Goal: Information Seeking & Learning: Learn about a topic

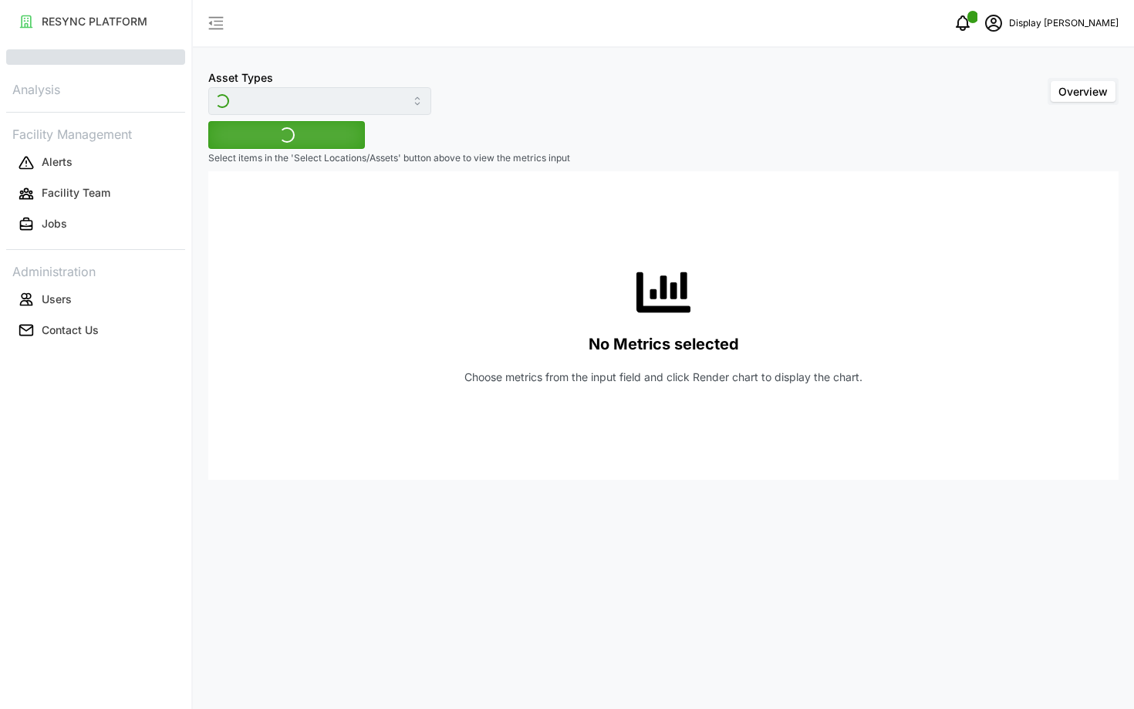
type input "Electrical Meter"
click at [1003, 15] on icon "schedule" at bounding box center [993, 23] width 19 height 19
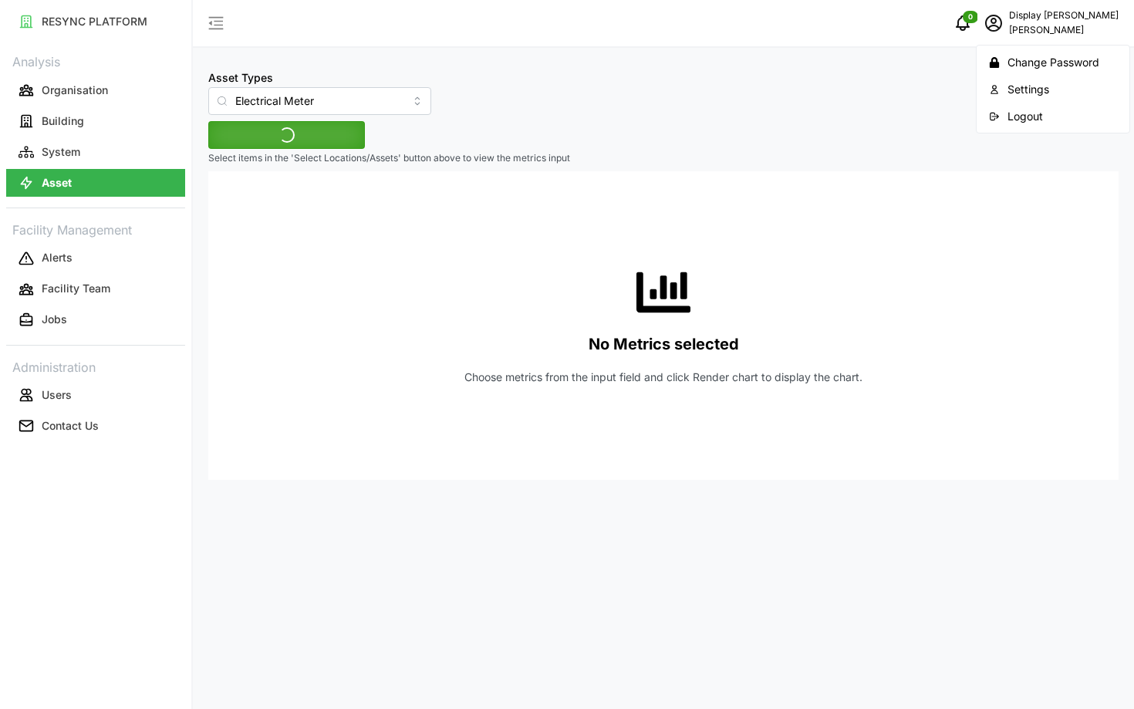
click at [1008, 112] on div "Logout" at bounding box center [1063, 116] width 110 height 17
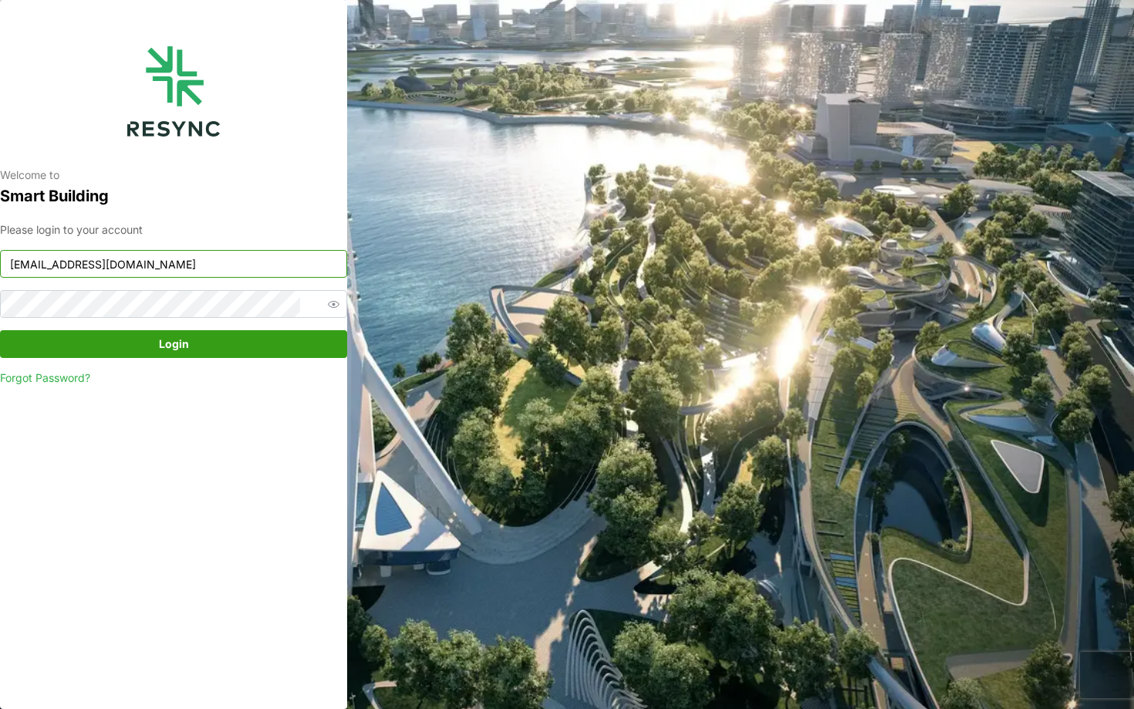
click at [261, 265] on input "chuanlim_display@resynctech.com" at bounding box center [173, 264] width 347 height 28
type input "mesp_display@resynctech.com"
click at [252, 336] on span "Login" at bounding box center [174, 344] width 318 height 26
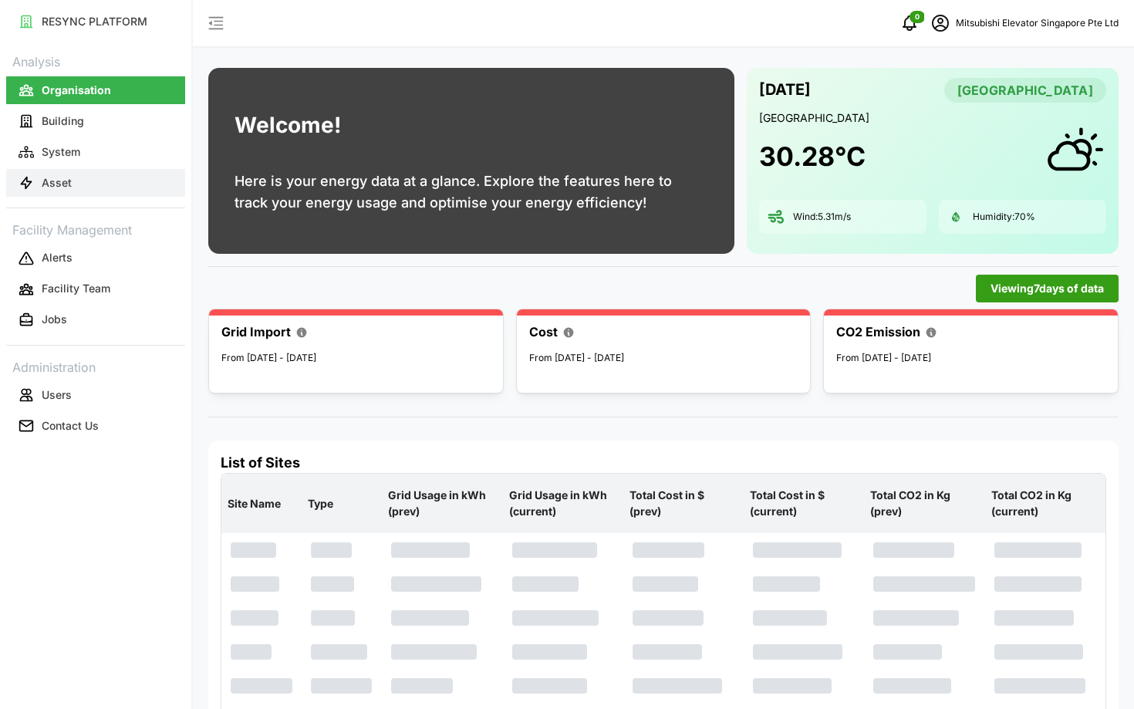
click at [104, 188] on button "Asset" at bounding box center [95, 183] width 179 height 28
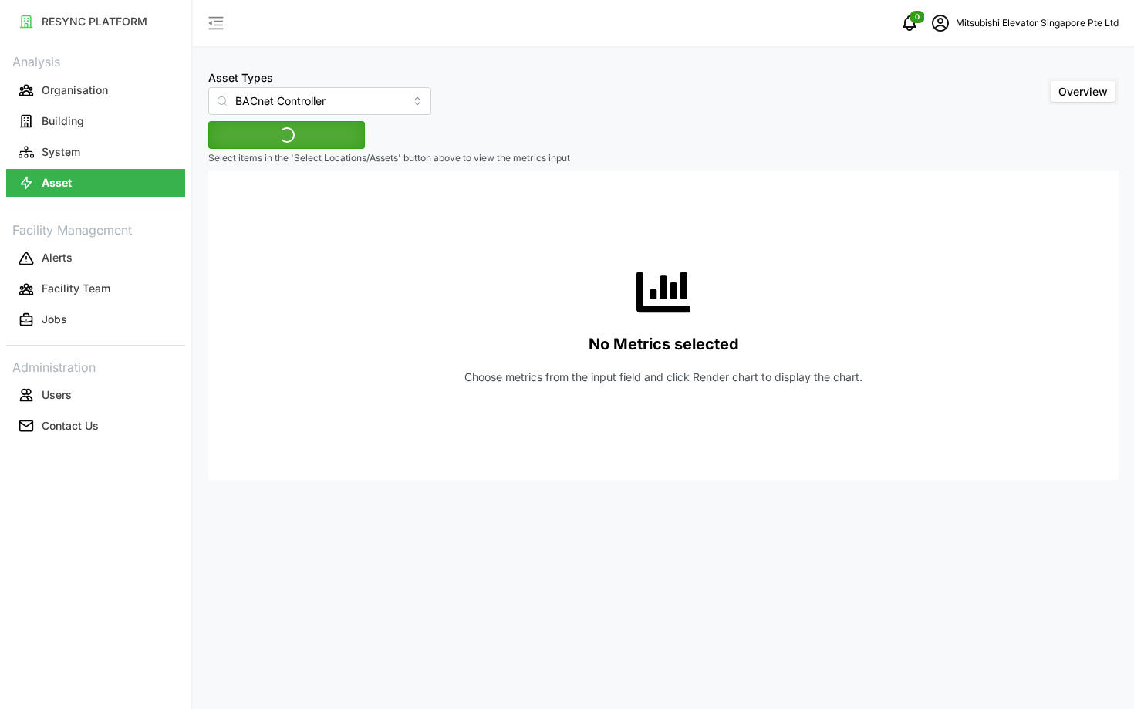
click at [317, 79] on div "Asset Types BACnet Controller" at bounding box center [319, 91] width 223 height 47
click at [309, 94] on input "BACnet Controller" at bounding box center [319, 101] width 223 height 28
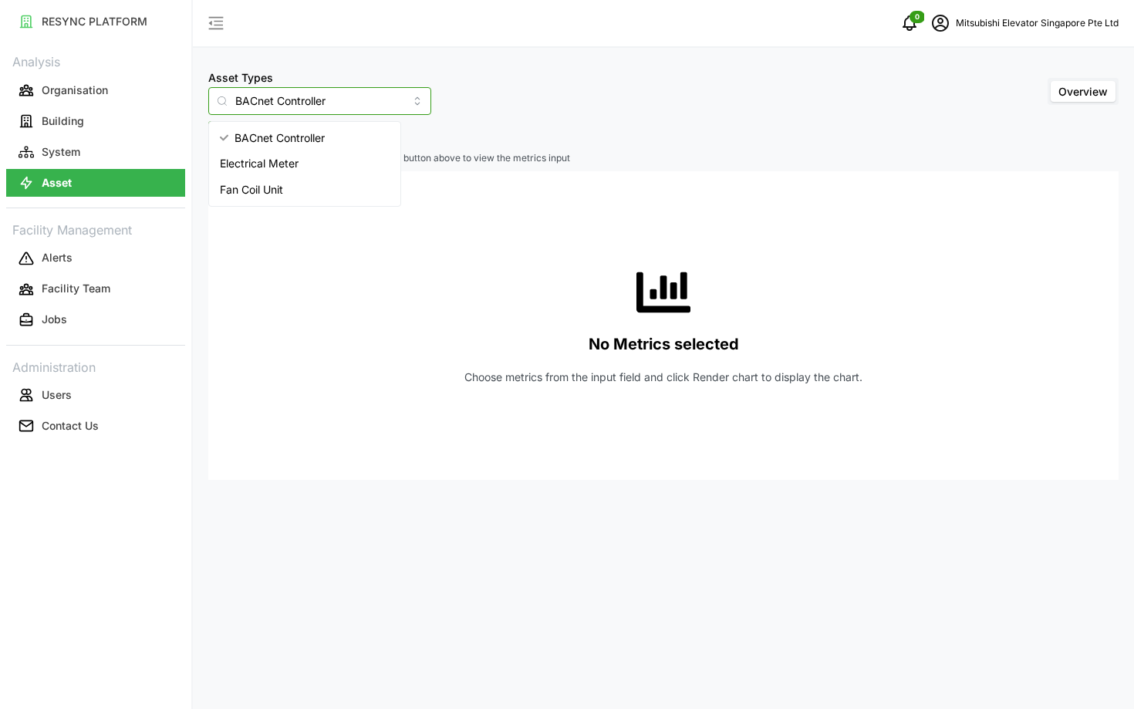
click at [283, 162] on span "Electrical Meter" at bounding box center [259, 163] width 79 height 17
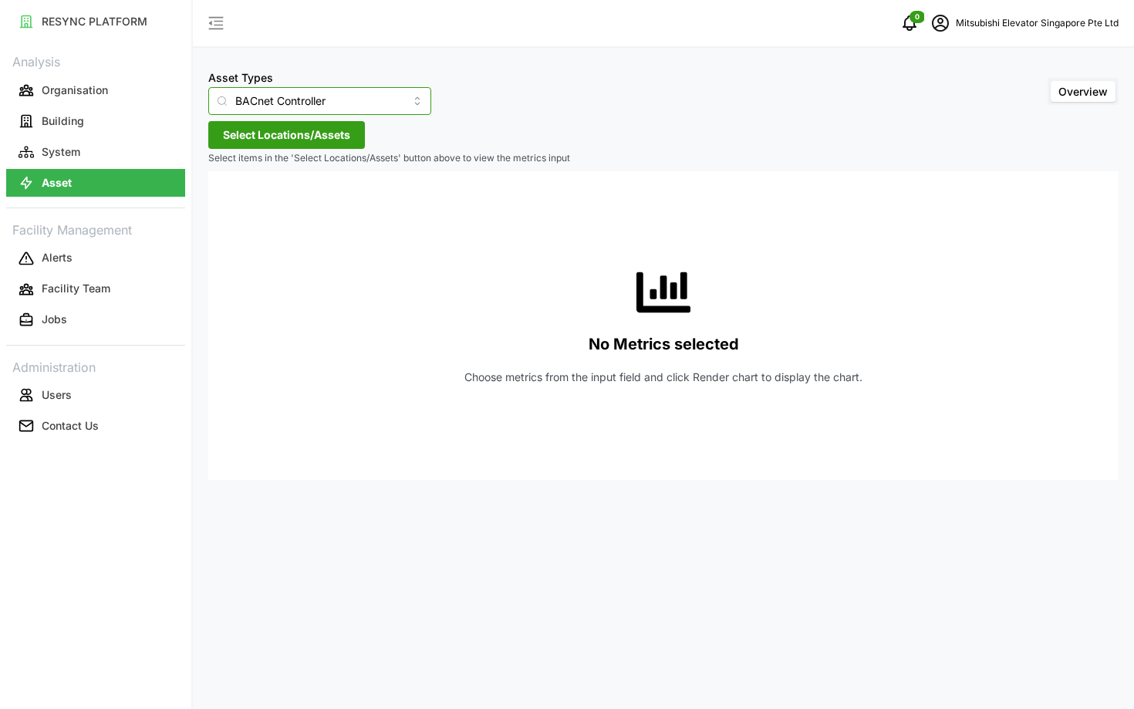
type input "Electrical Meter"
click at [292, 136] on button "Select Locations/Assets" at bounding box center [286, 135] width 157 height 28
click at [245, 204] on span "Select MESP" at bounding box center [247, 206] width 10 height 10
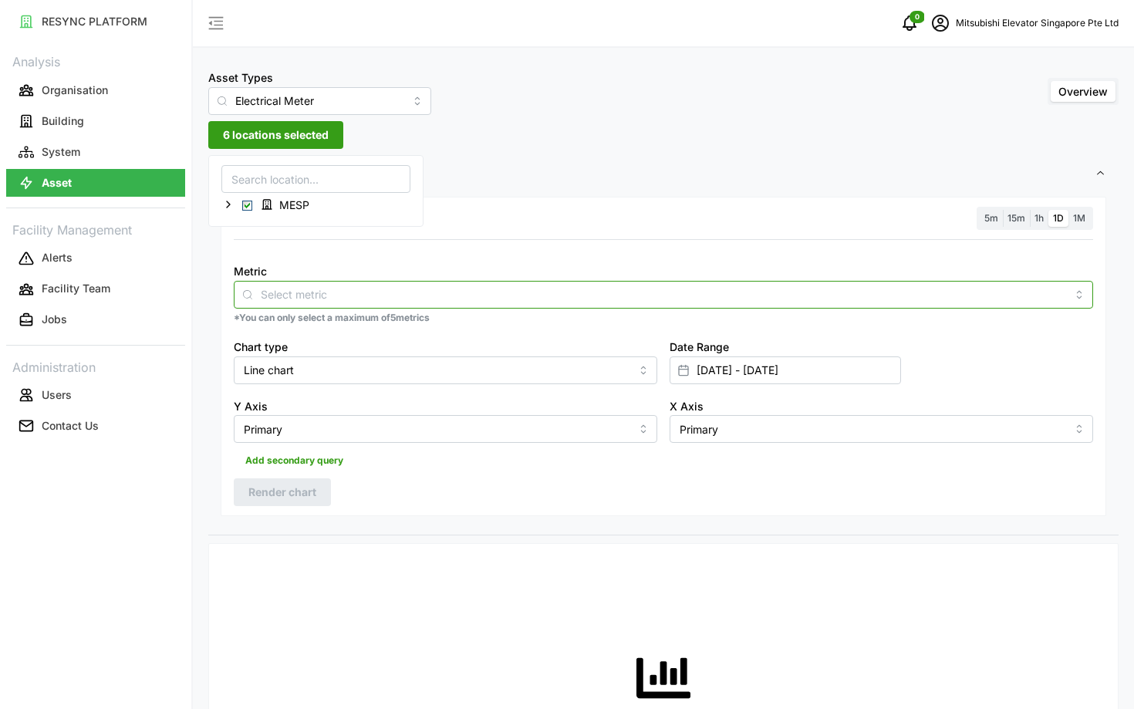
click at [383, 282] on div at bounding box center [663, 295] width 859 height 28
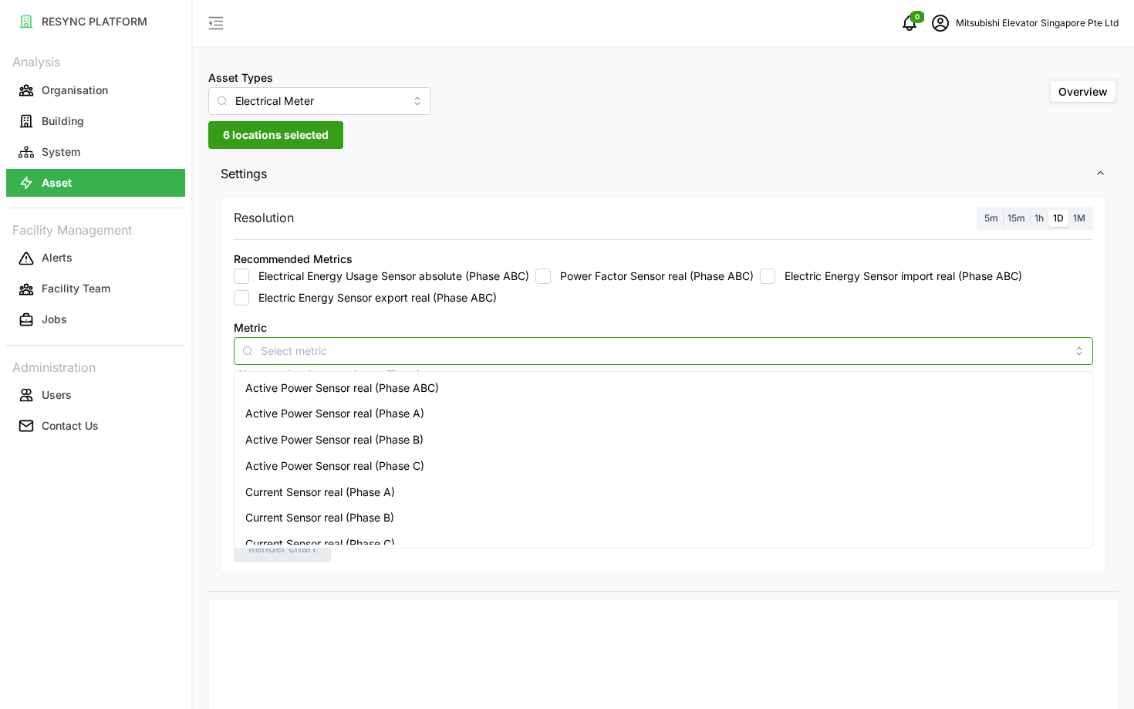
click at [314, 386] on span "Active Power Sensor real (Phase ABC)" at bounding box center [342, 388] width 194 height 17
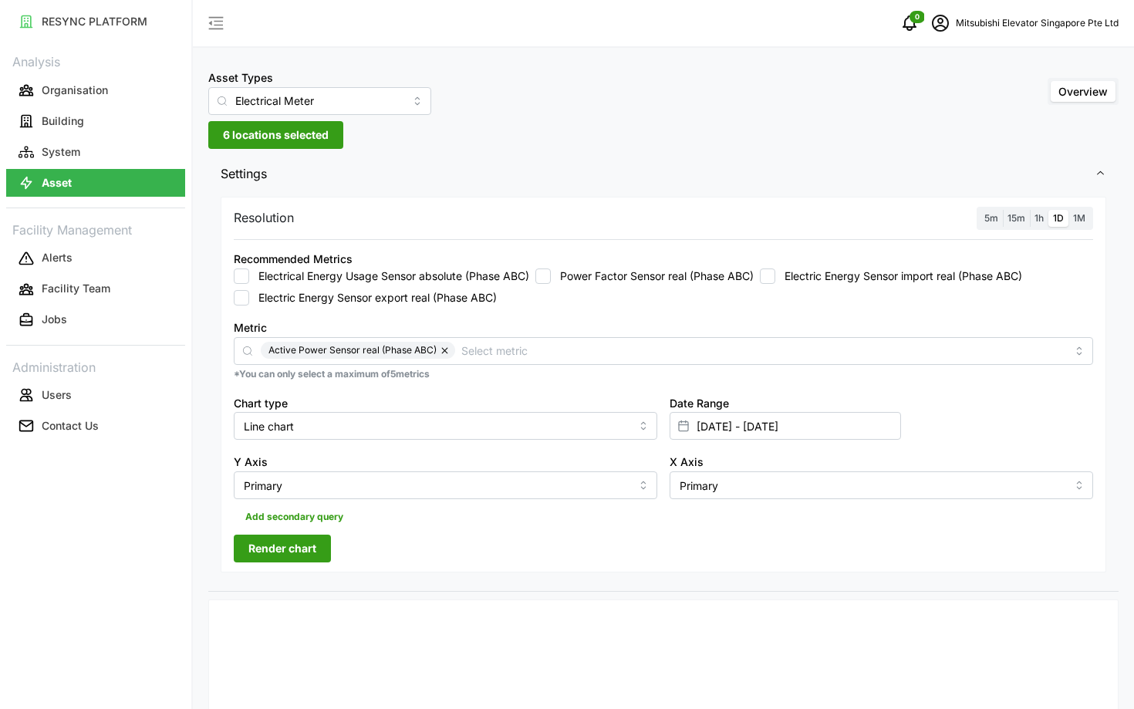
click at [987, 214] on span "5m" at bounding box center [991, 218] width 14 height 12
click at [980, 210] on input "5m" at bounding box center [980, 210] width 0 height 0
click at [863, 414] on input "01 Aug 2025 - 29 Aug 2025" at bounding box center [785, 426] width 231 height 28
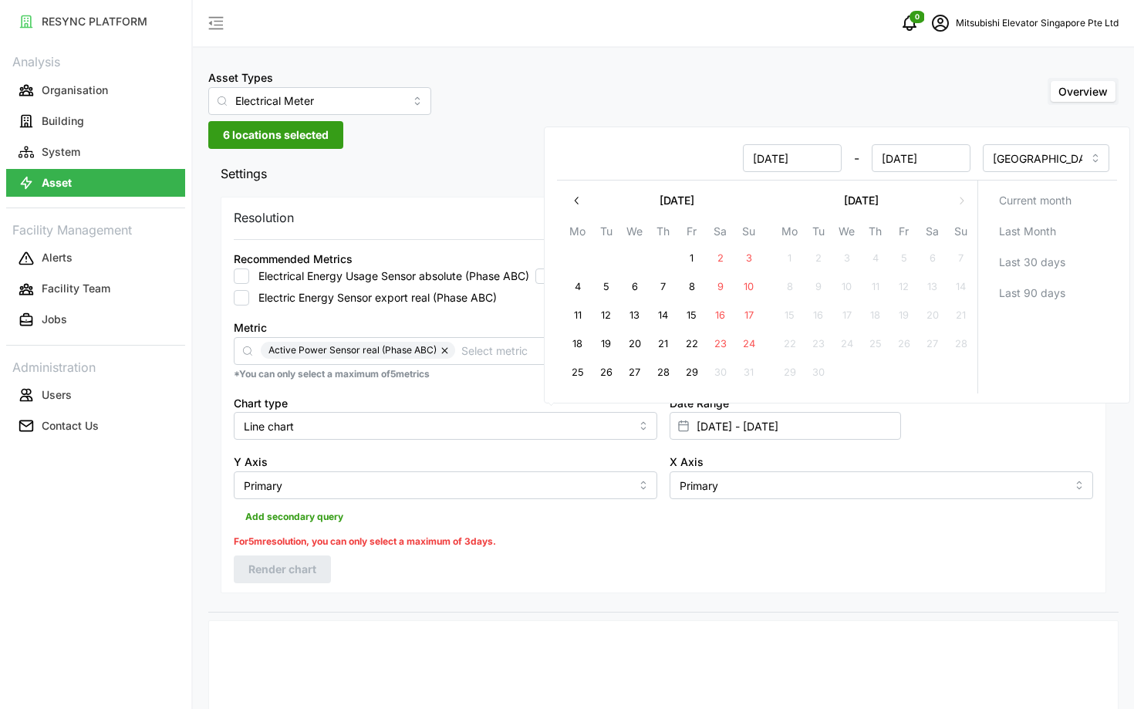
click at [682, 370] on button "29" at bounding box center [692, 373] width 28 height 28
type input "[DATE] - [DATE]"
type input "[DATE]"
click at [682, 370] on button "29" at bounding box center [692, 373] width 28 height 28
click at [579, 507] on div "Add secondary query" at bounding box center [663, 513] width 859 height 29
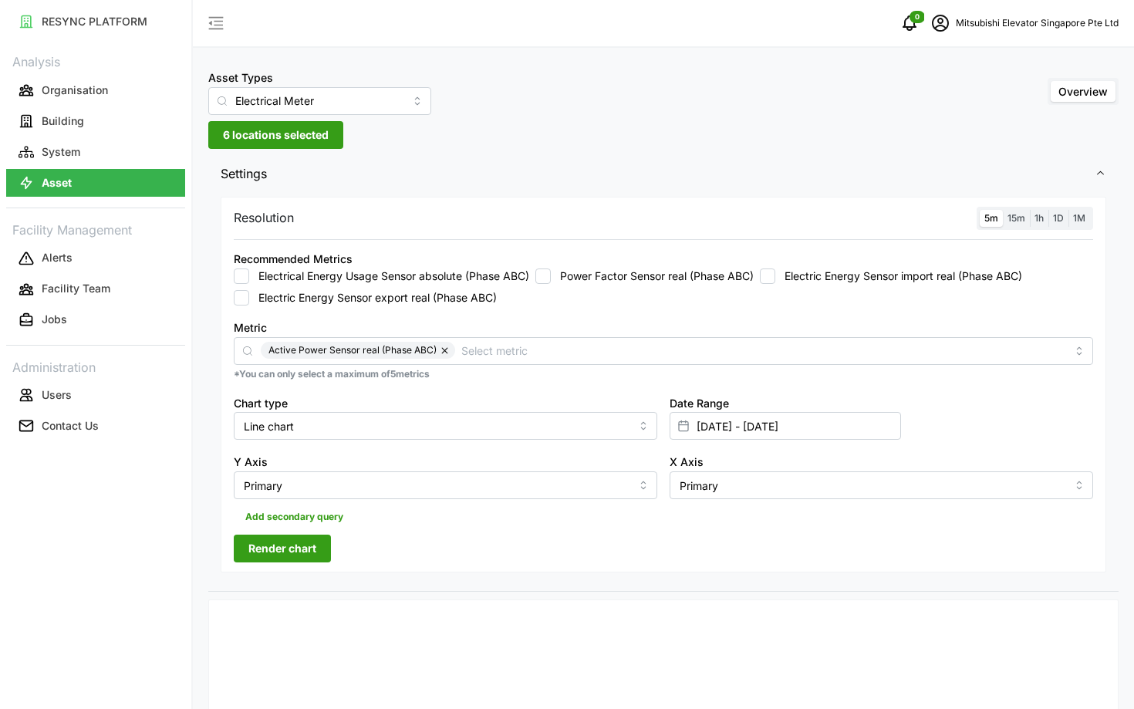
click at [322, 553] on button "Render chart" at bounding box center [282, 549] width 97 height 28
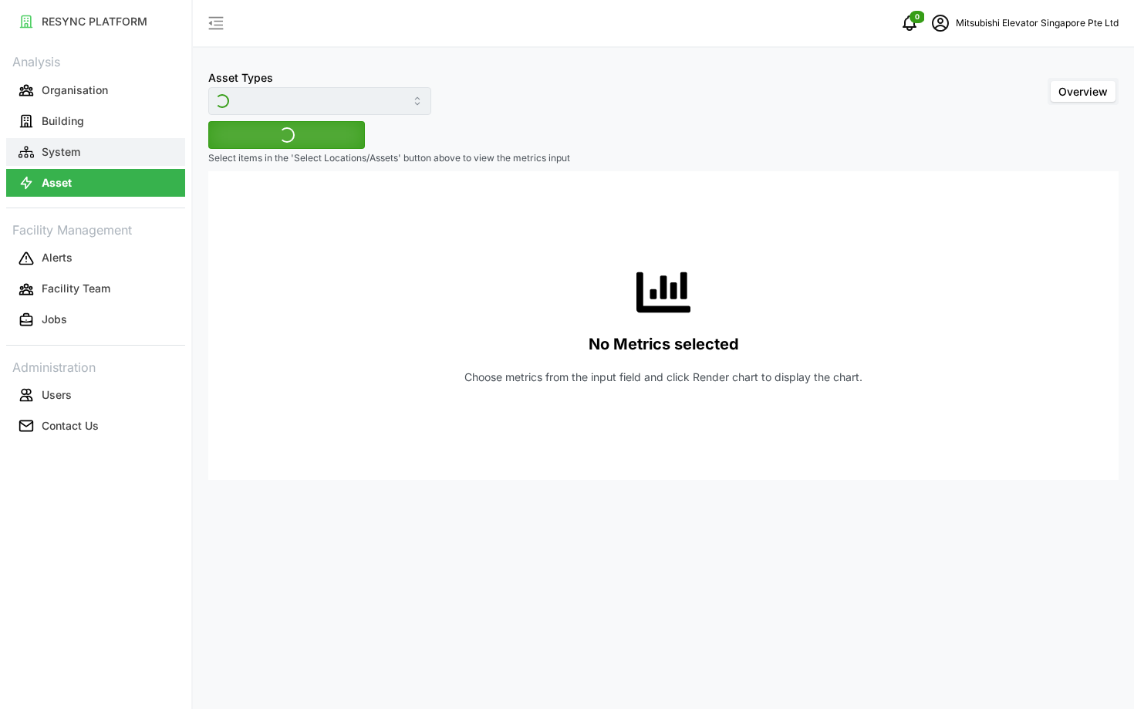
type input "Electrical Meter"
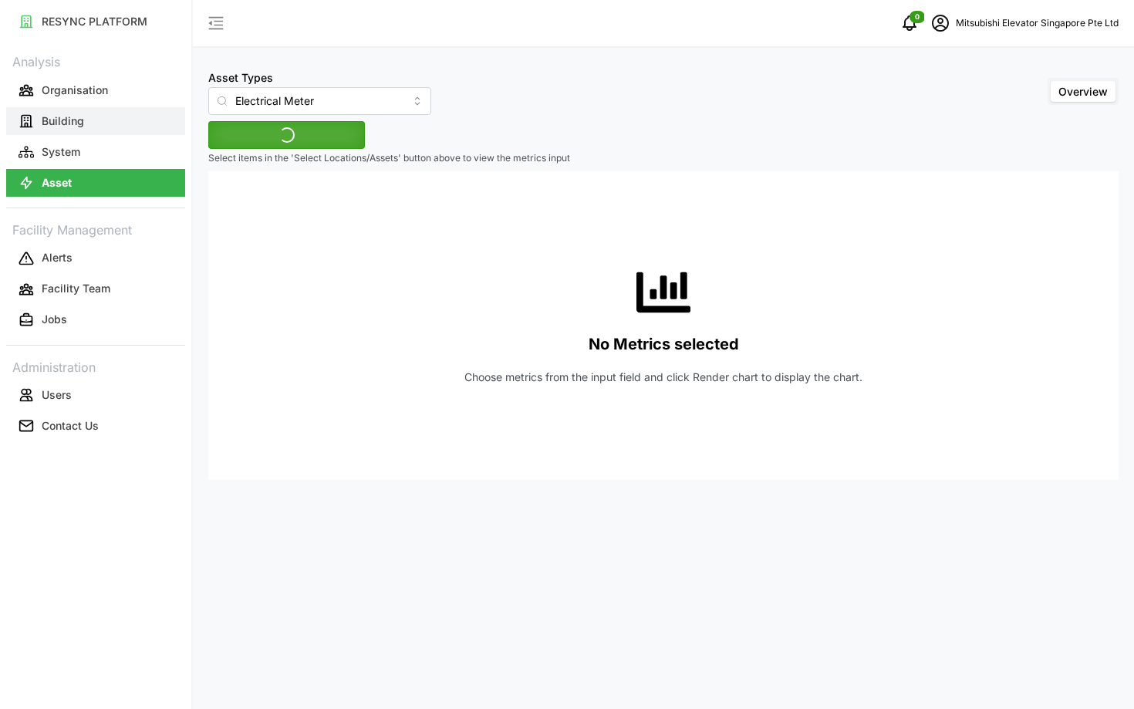
click at [100, 125] on button "Building" at bounding box center [95, 121] width 179 height 28
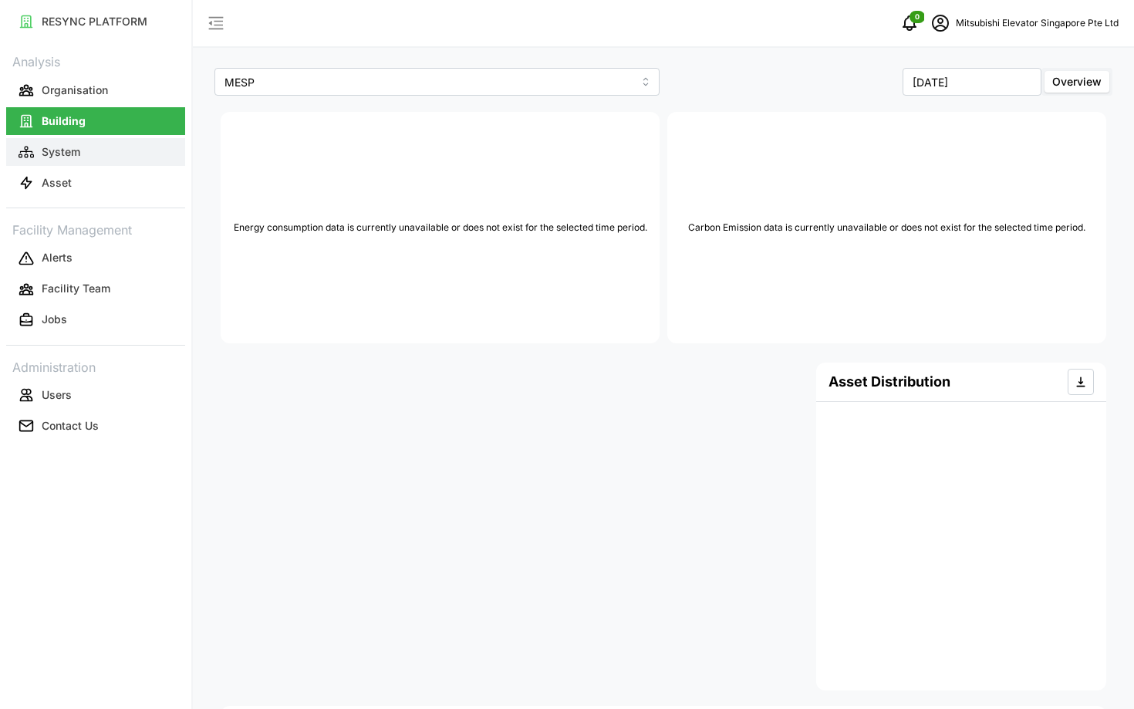
click at [112, 153] on button "System" at bounding box center [95, 152] width 179 height 28
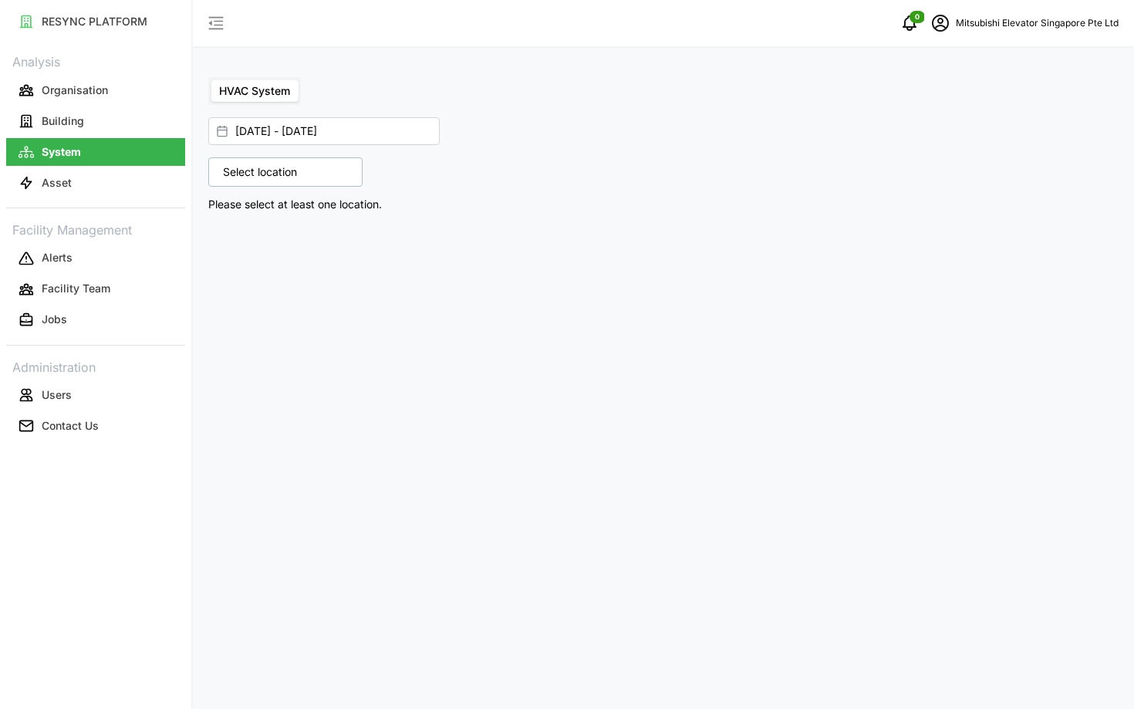
click at [261, 178] on p "Select location" at bounding box center [259, 171] width 89 height 15
click at [231, 235] on icon at bounding box center [228, 239] width 12 height 12
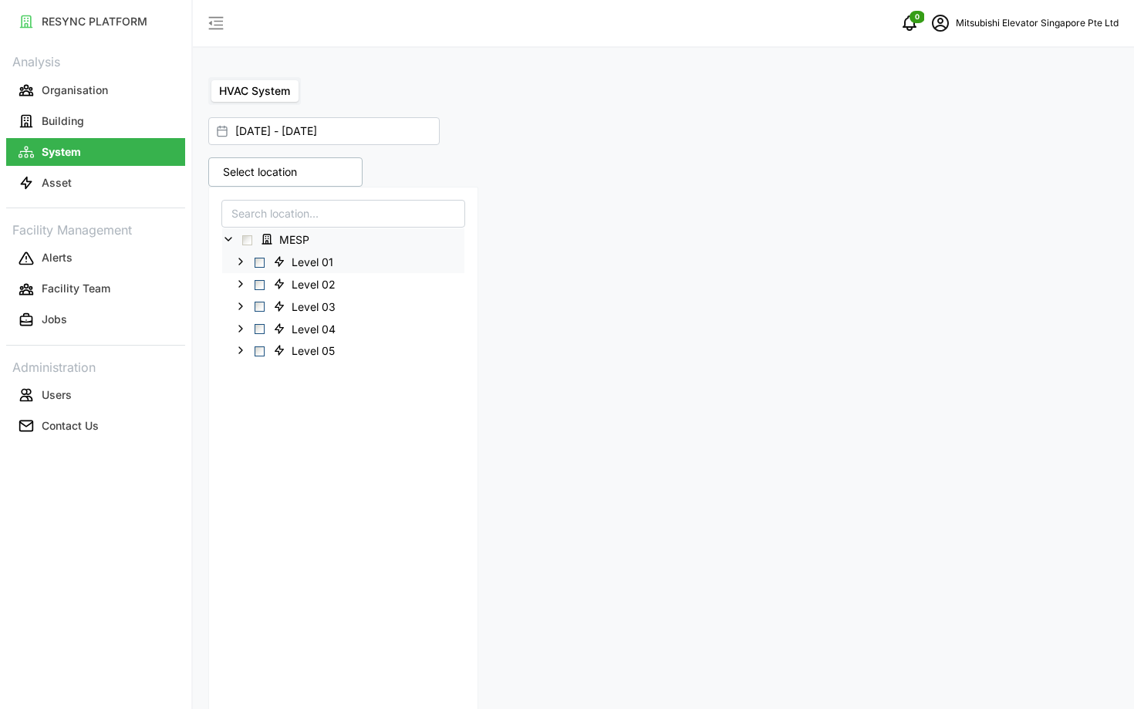
click at [260, 269] on div "Level 01" at bounding box center [343, 262] width 242 height 22
click at [258, 264] on span "Select Level 01" at bounding box center [260, 263] width 10 height 10
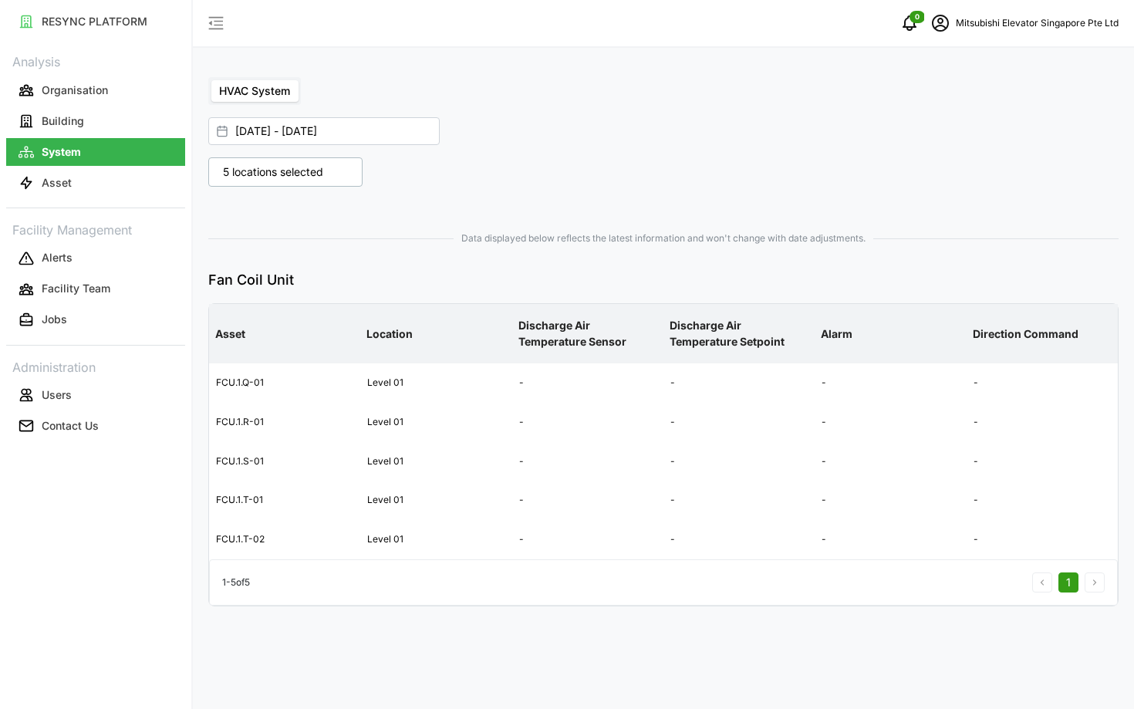
click at [598, 265] on div "Data displayed below reflects the latest information and won't change with date…" at bounding box center [663, 423] width 910 height 398
click at [249, 177] on p "5 locations selected" at bounding box center [273, 171] width 116 height 15
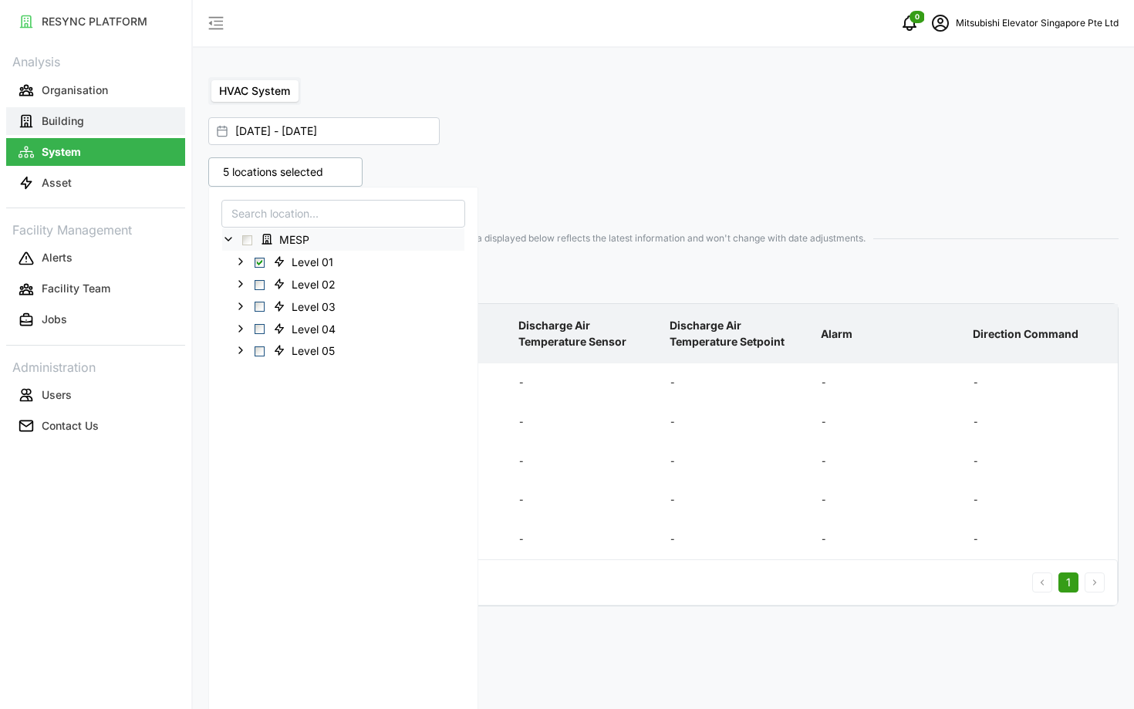
click at [55, 126] on p "Building" at bounding box center [63, 120] width 42 height 15
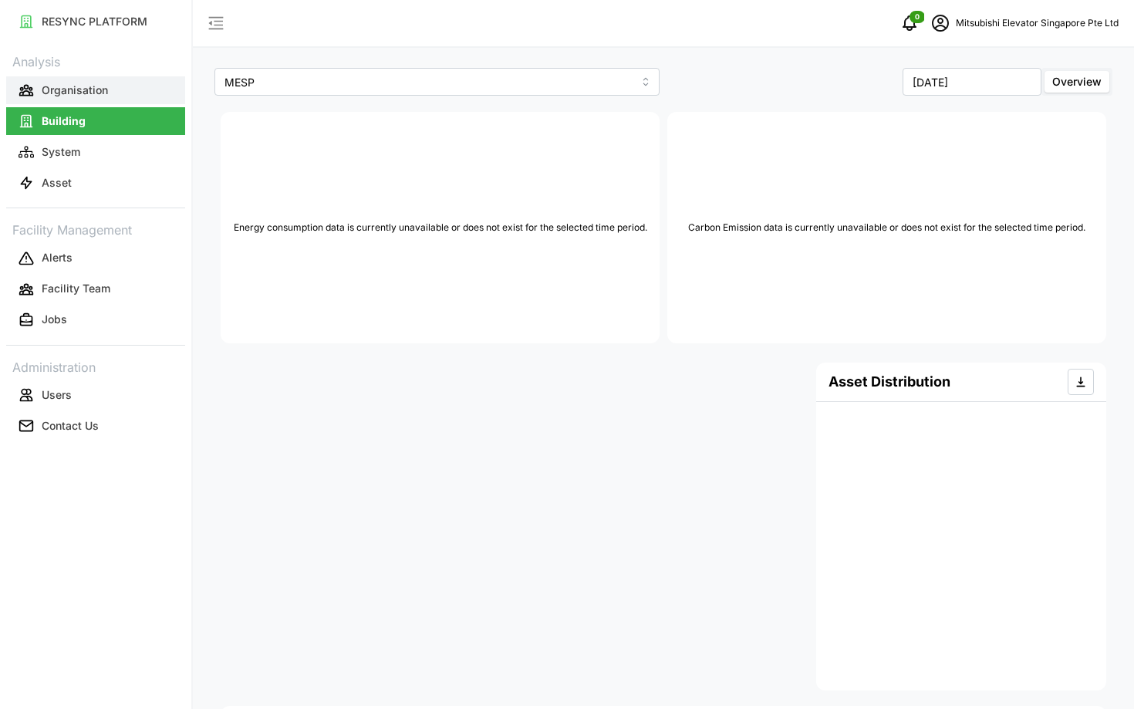
click at [105, 78] on button "Organisation" at bounding box center [95, 90] width 179 height 28
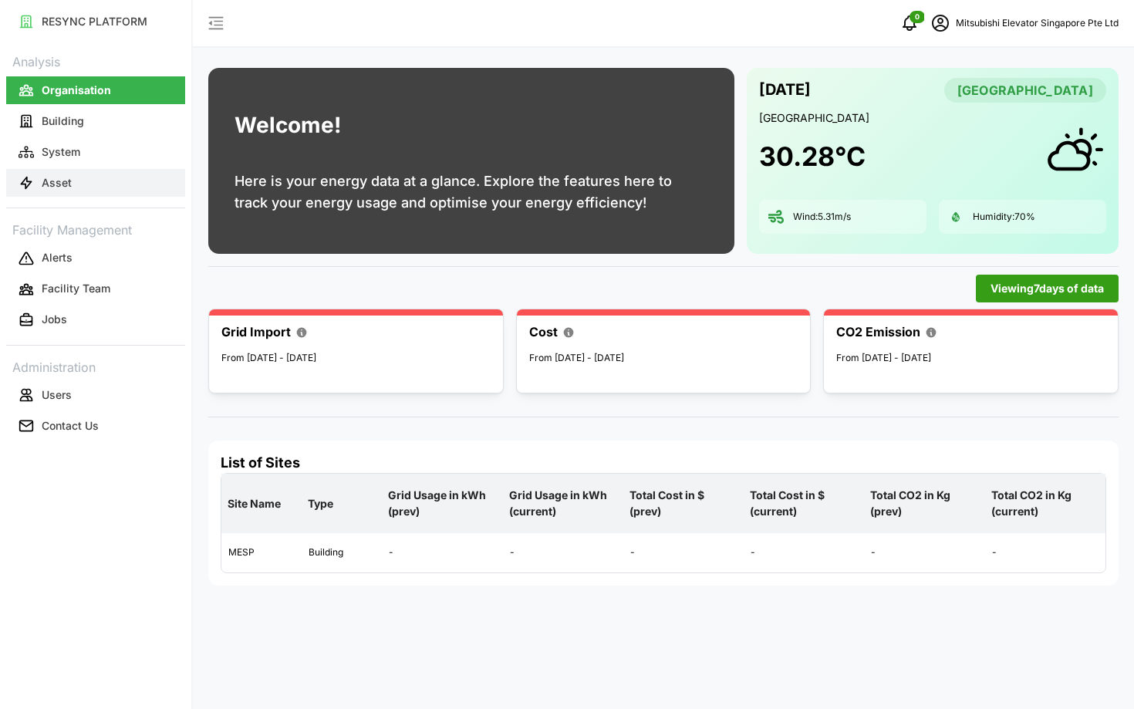
click at [117, 191] on button "Asset" at bounding box center [95, 183] width 179 height 28
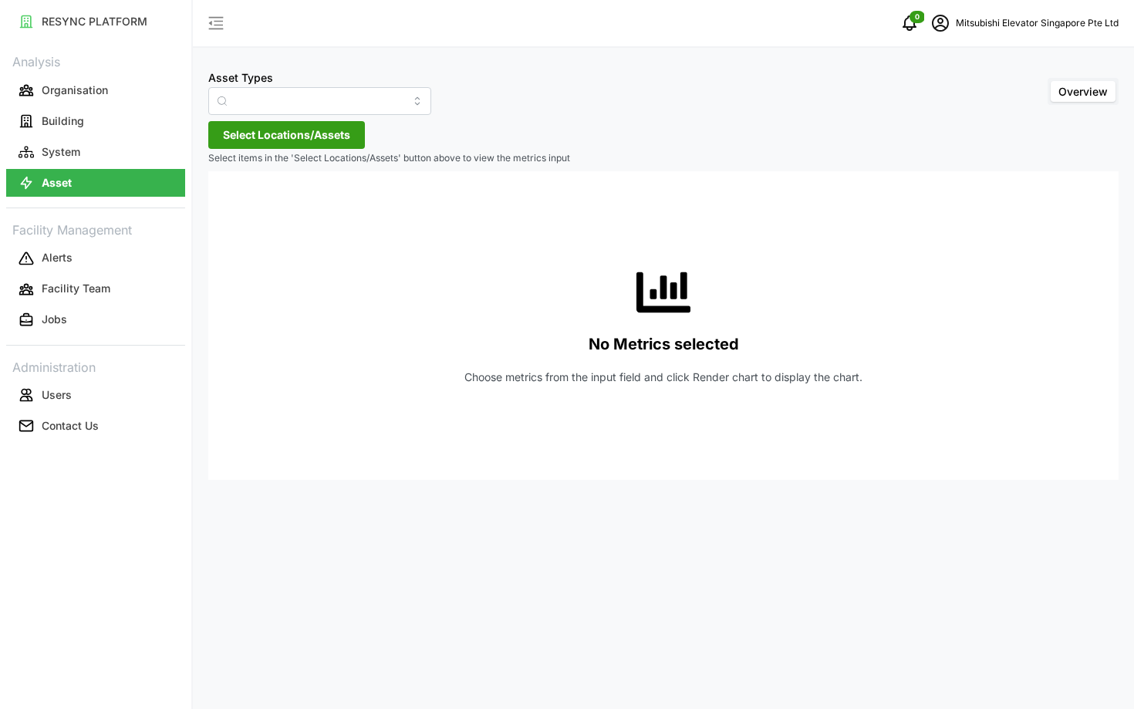
type input "Electrical Meter"
click at [109, 174] on button "Asset" at bounding box center [95, 183] width 179 height 28
type input "Electrical Meter"
click at [103, 155] on button "System" at bounding box center [95, 152] width 179 height 28
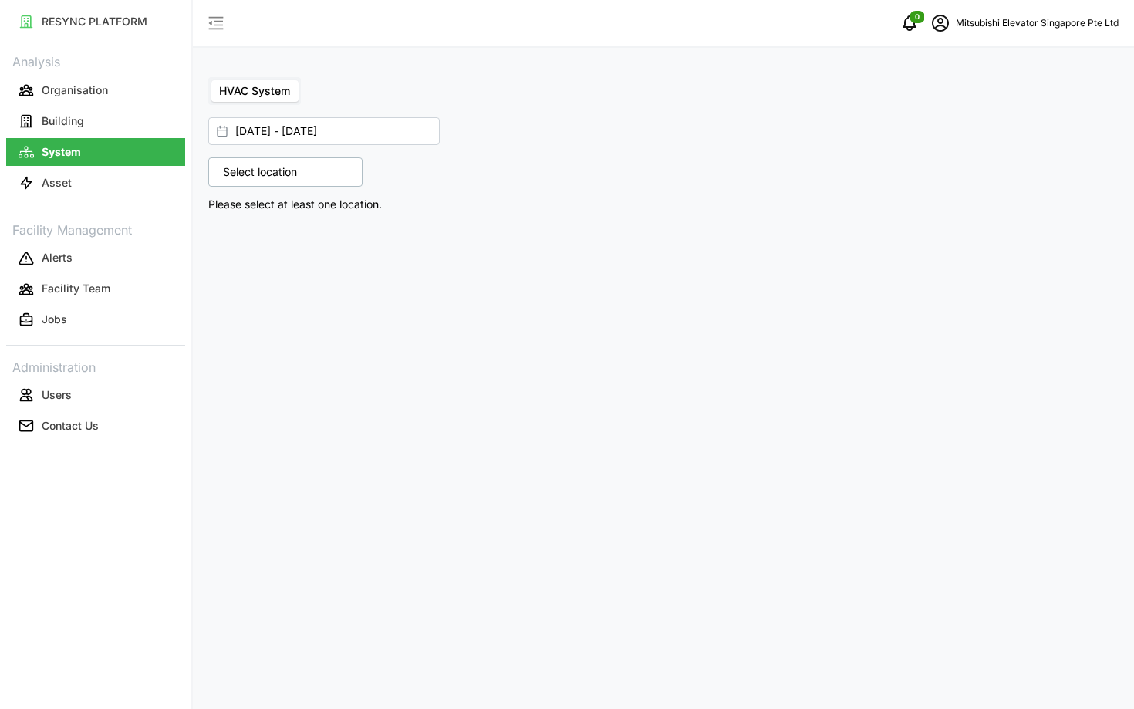
click at [119, 167] on link "Asset" at bounding box center [95, 182] width 179 height 31
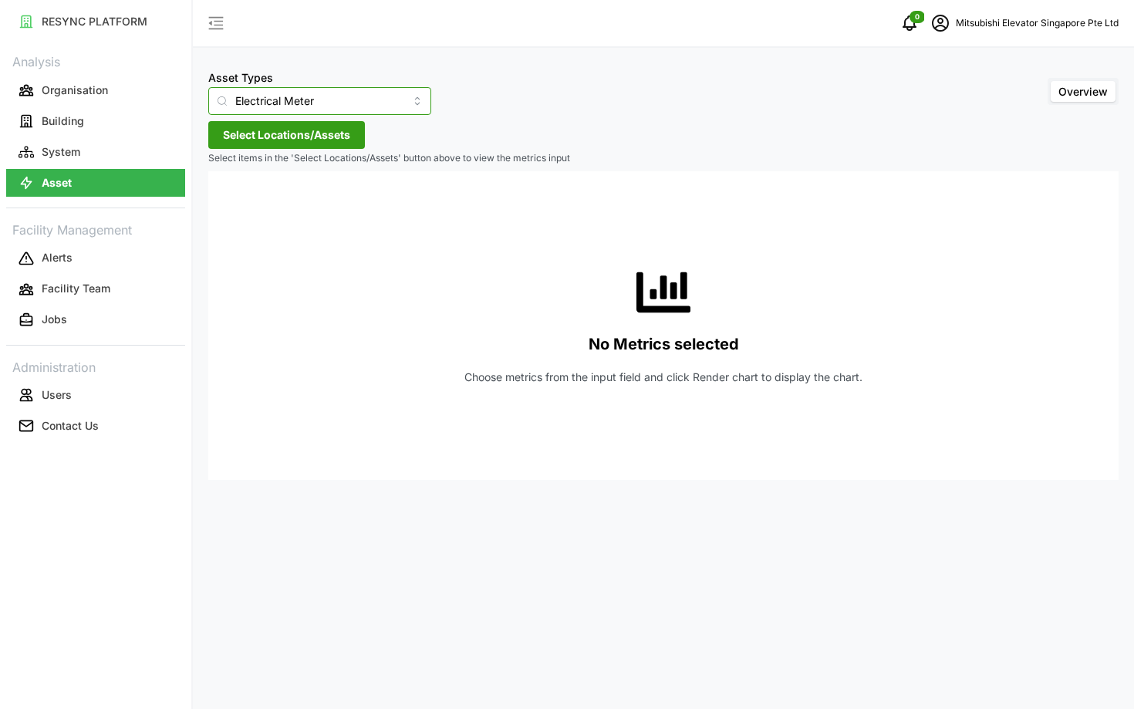
click at [272, 99] on input "Electrical Meter" at bounding box center [319, 101] width 223 height 28
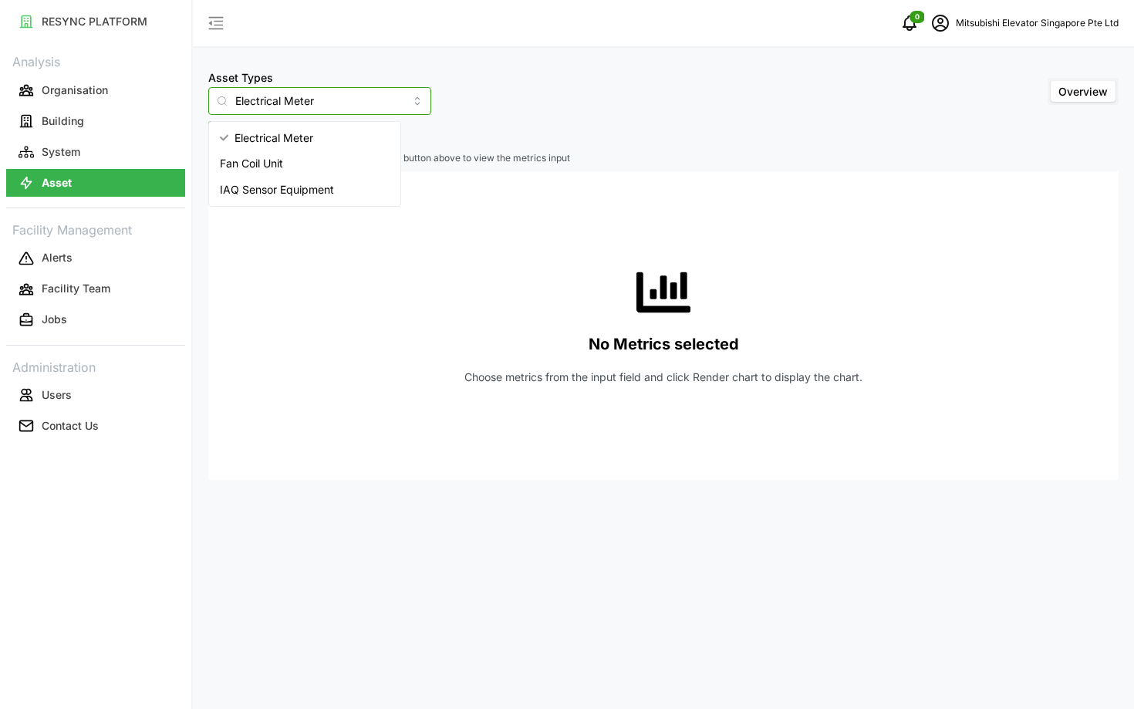
click at [302, 186] on span "IAQ Sensor Equipment" at bounding box center [277, 189] width 114 height 17
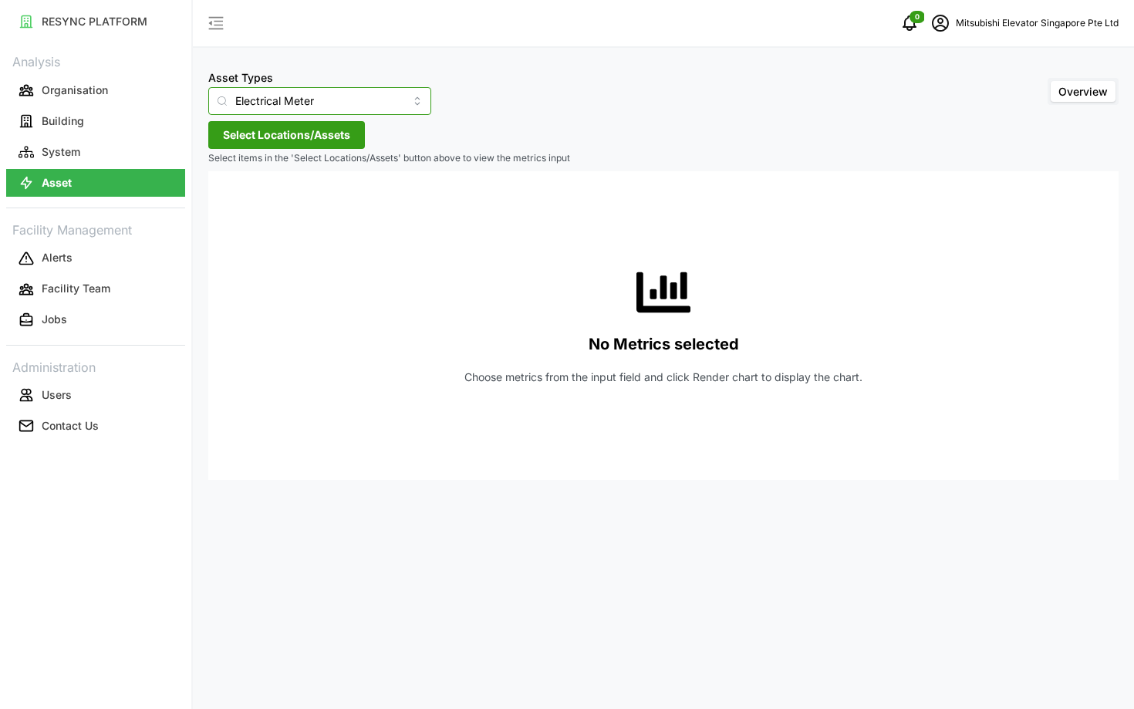
type input "IAQ Sensor Equipment"
click at [275, 141] on span "Select Locations/Assets" at bounding box center [286, 135] width 127 height 26
click at [244, 209] on span "Select MESP" at bounding box center [247, 206] width 10 height 10
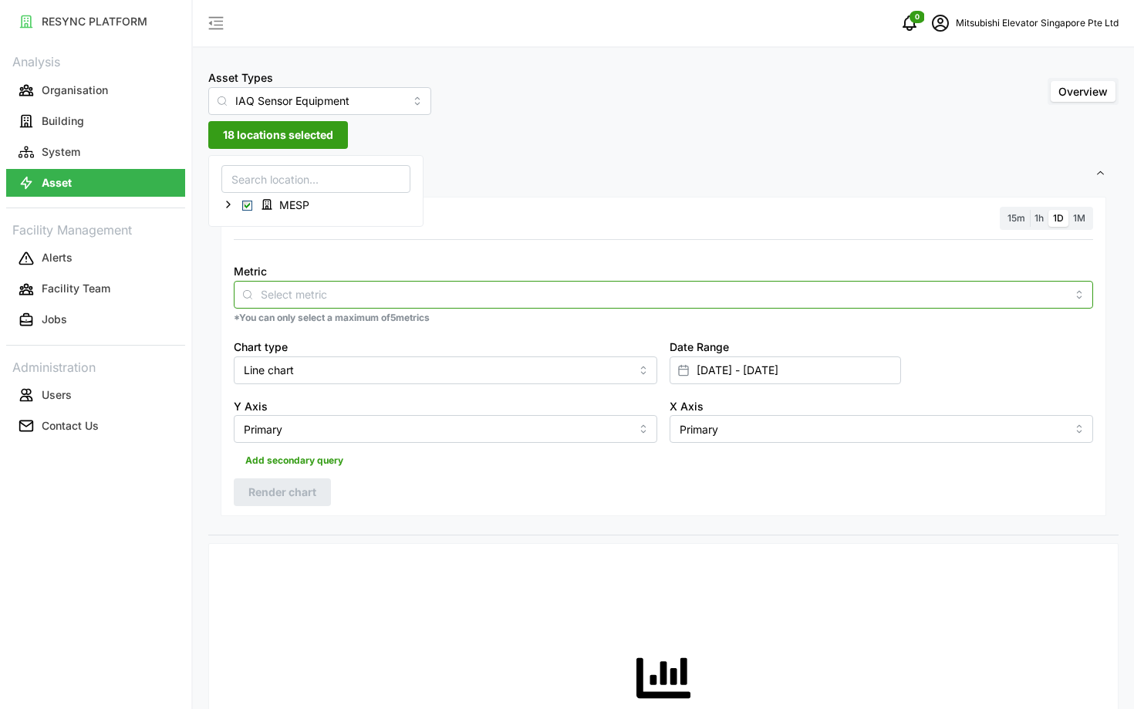
click at [308, 293] on input "Metric" at bounding box center [663, 293] width 805 height 17
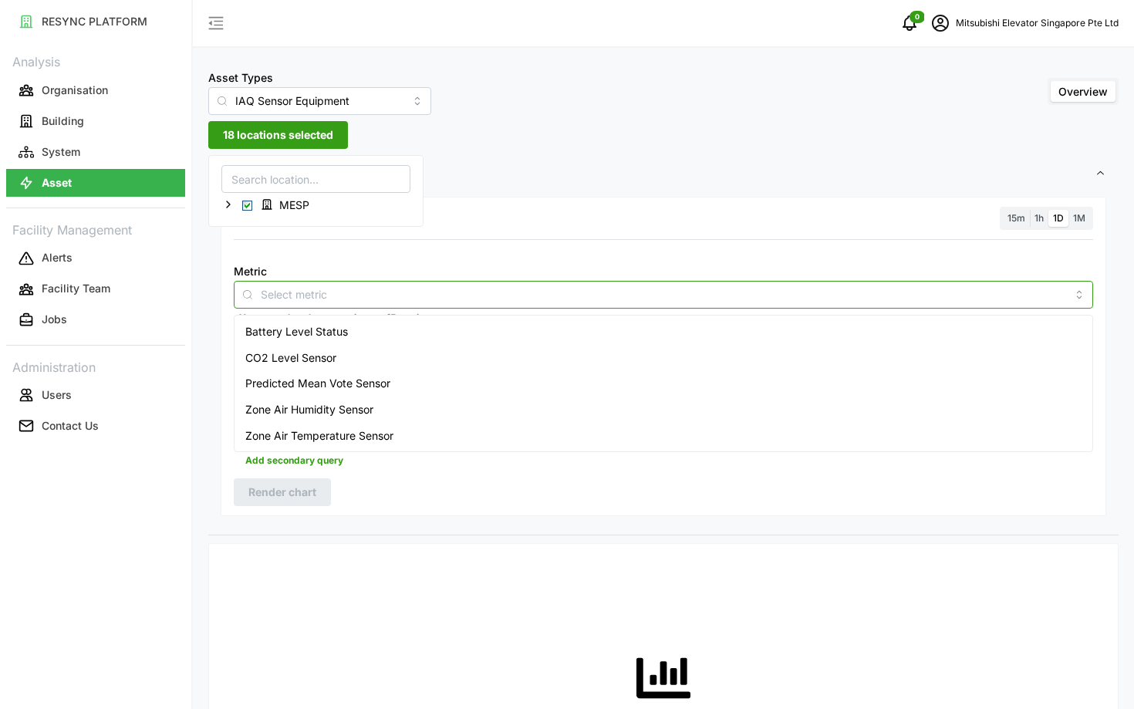
click at [322, 341] on div "Battery Level Status" at bounding box center [664, 332] width 852 height 26
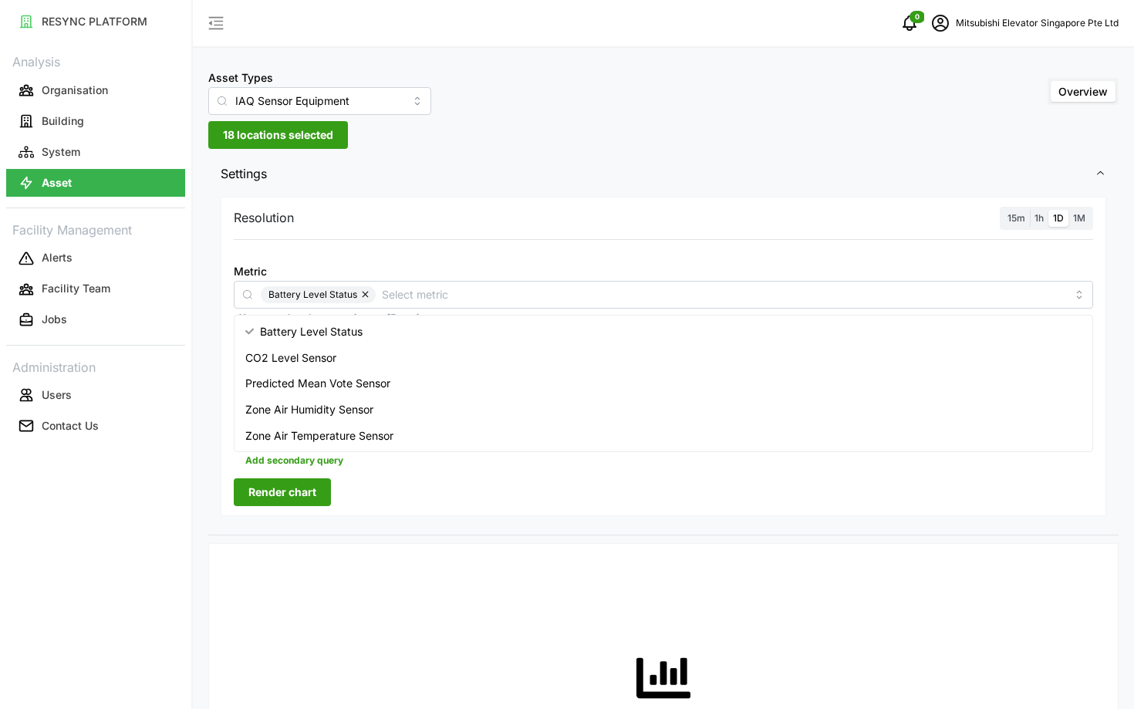
click at [1008, 214] on span "15m" at bounding box center [1017, 218] width 18 height 12
click at [1003, 210] on input "15m" at bounding box center [1003, 210] width 0 height 0
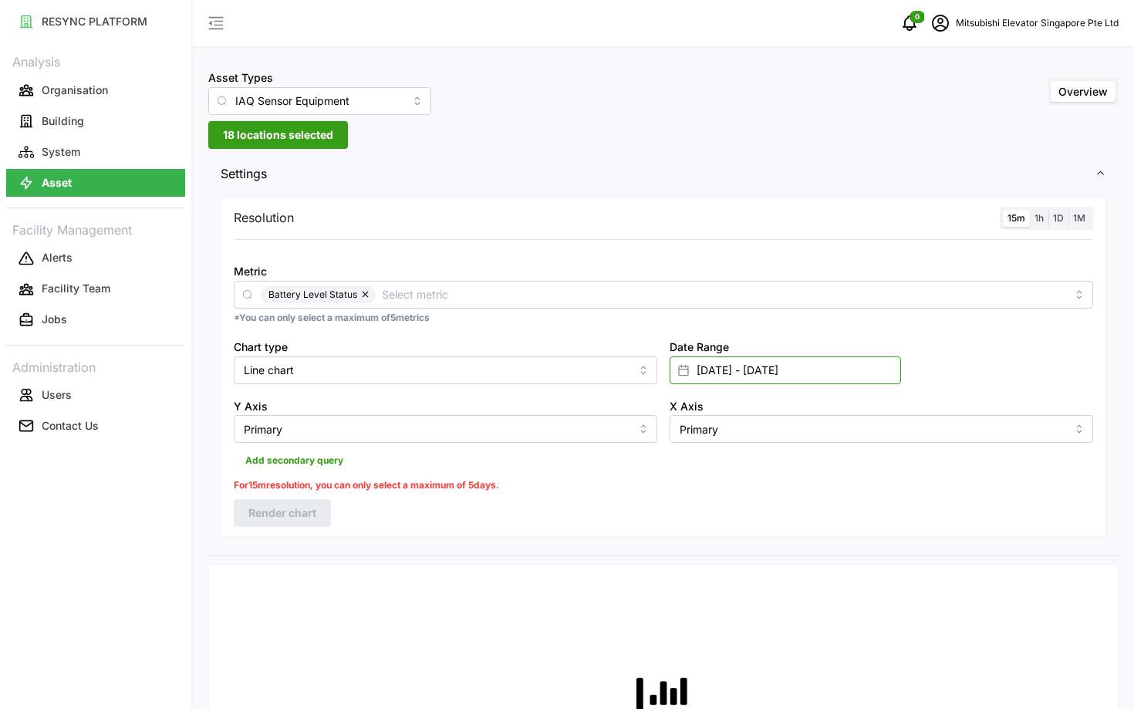
click at [729, 374] on input "01 Aug 2025 - 29 Aug 2025" at bounding box center [785, 370] width 231 height 28
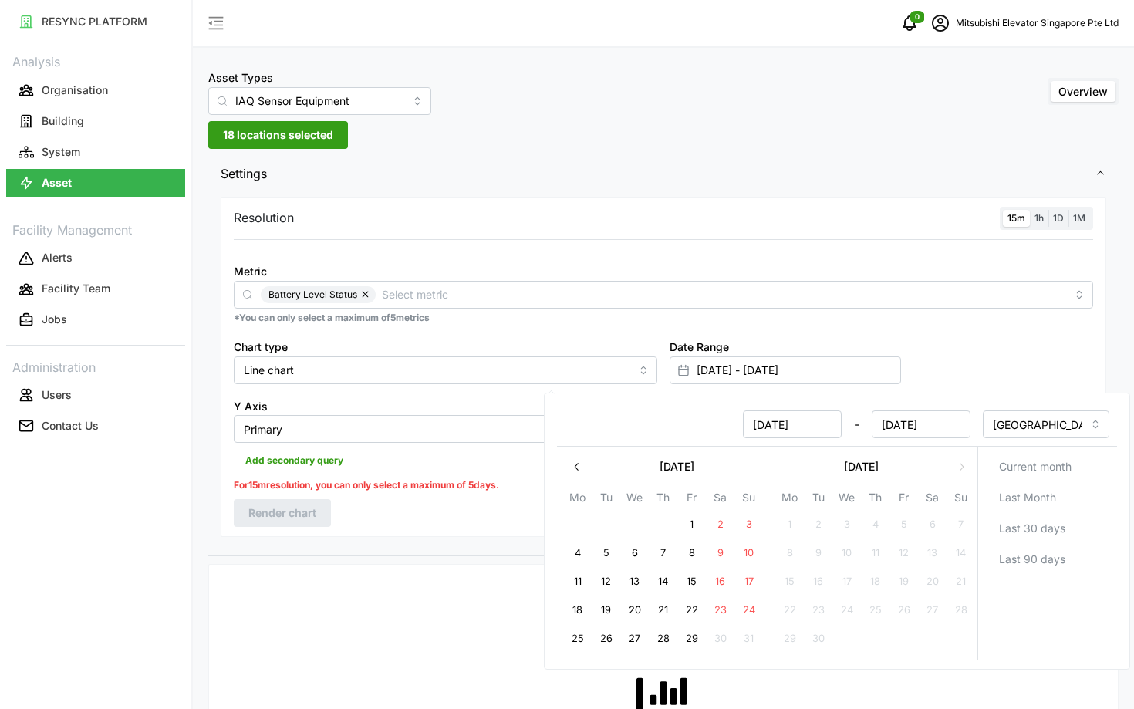
click at [695, 641] on button "29" at bounding box center [692, 639] width 28 height 28
type input "[DATE] - [DATE]"
type input "[DATE]"
click at [695, 641] on button "29" at bounding box center [692, 639] width 28 height 28
click at [441, 507] on div "Resolution 15m 1h 1D 1M Metric Battery Level Status *You can only select a maxi…" at bounding box center [664, 367] width 886 height 340
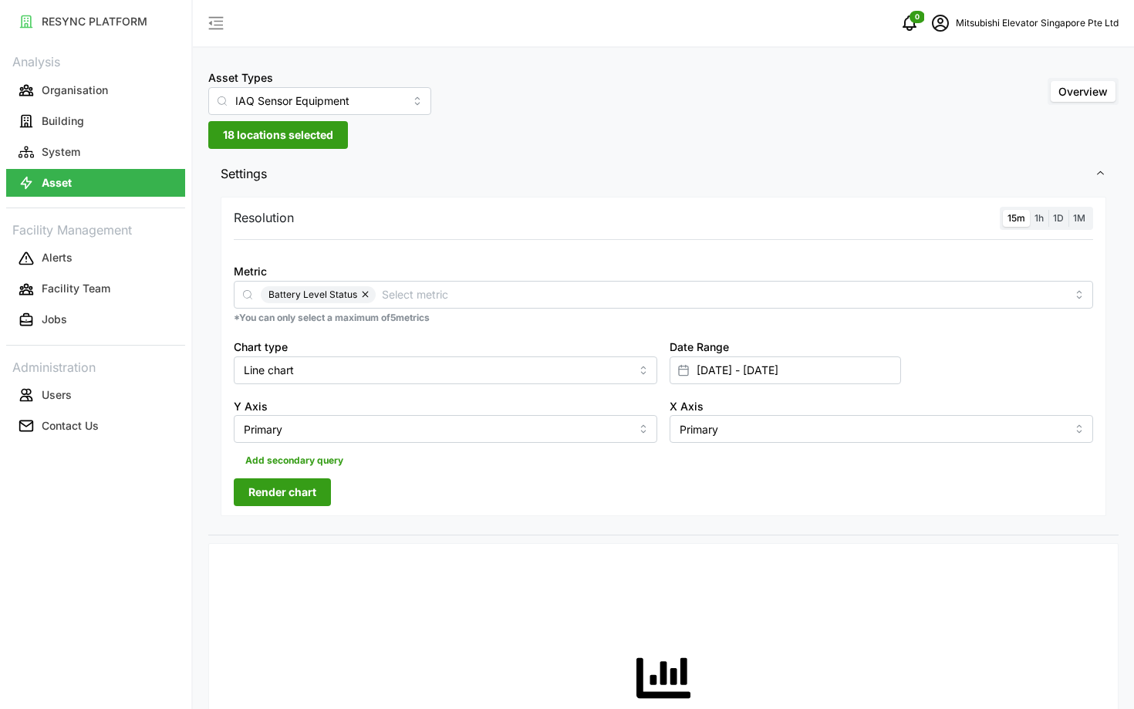
click at [307, 491] on span "Render chart" at bounding box center [282, 492] width 68 height 26
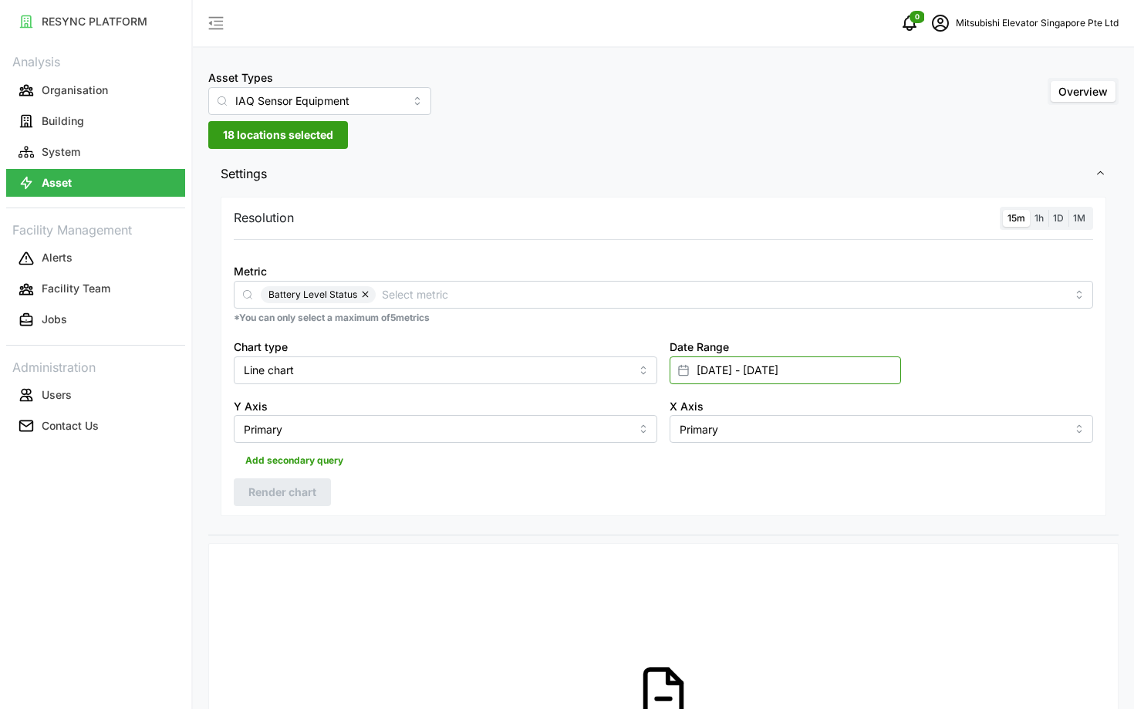
click at [802, 370] on input "[DATE] - [DATE]" at bounding box center [785, 370] width 231 height 28
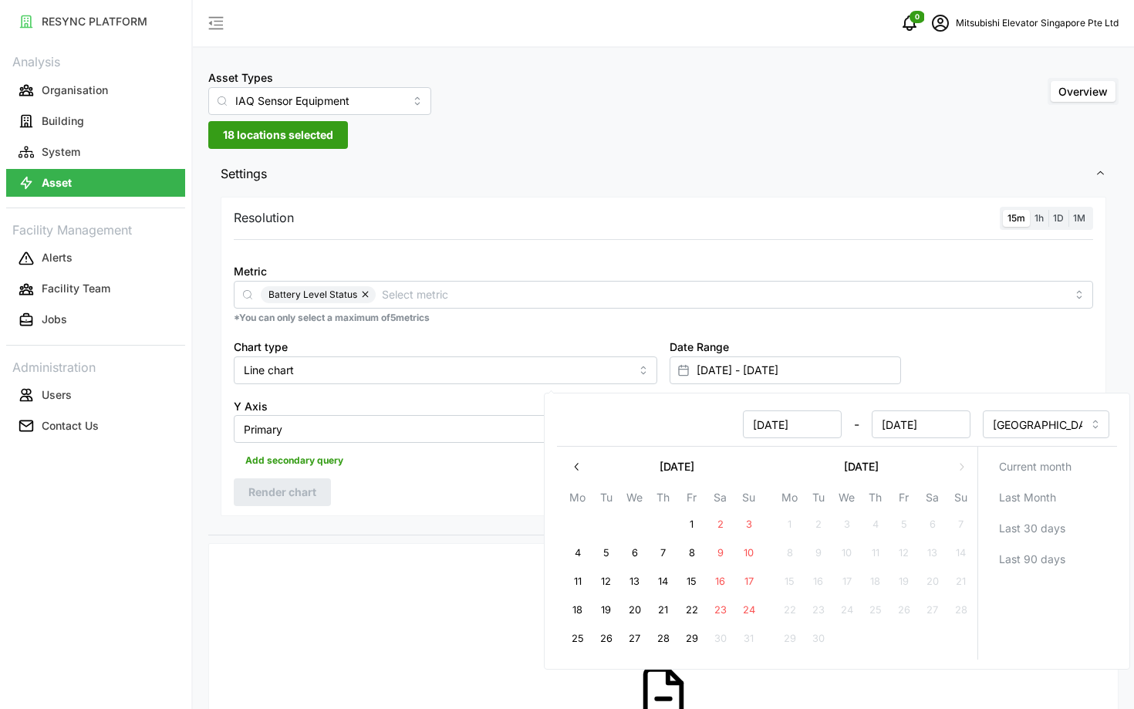
click at [905, 363] on div "Date Range 29 Aug 2025 - 29 Aug 2025" at bounding box center [881, 360] width 436 height 59
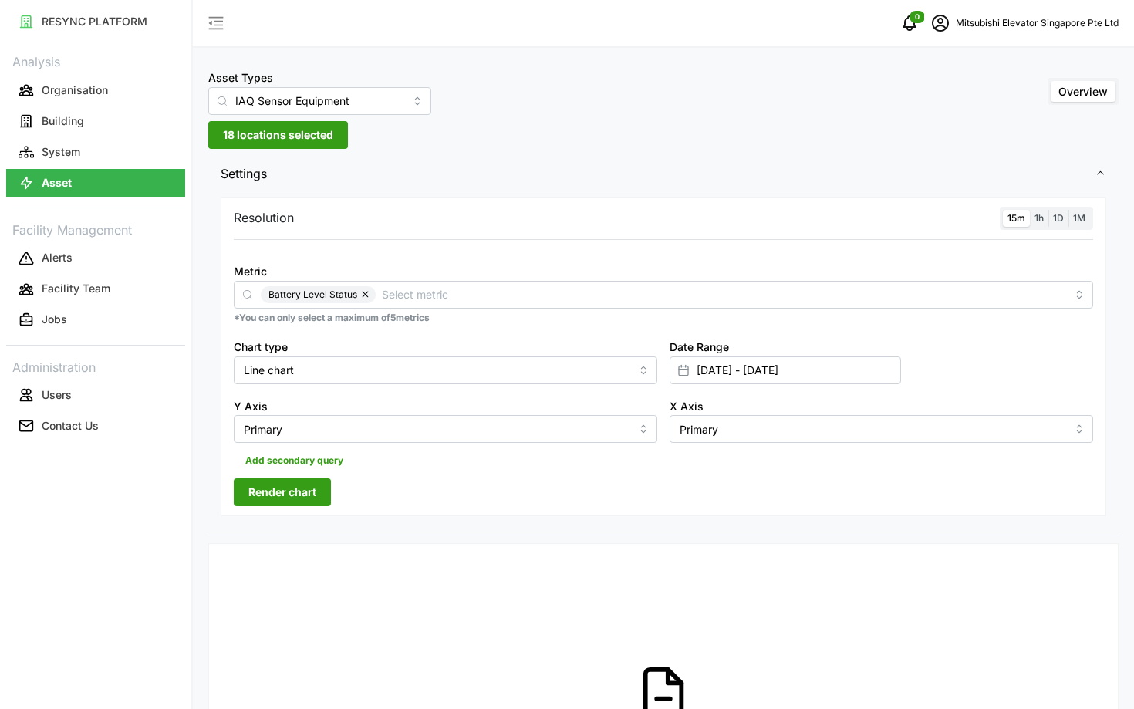
click at [1031, 221] on div "1h" at bounding box center [1039, 219] width 19 height 18
click at [1032, 223] on label "1h" at bounding box center [1039, 219] width 19 height 18
click at [1030, 210] on input "1h" at bounding box center [1030, 210] width 0 height 0
click at [1019, 223] on span "15m" at bounding box center [1017, 218] width 18 height 12
click at [1003, 210] on input "15m" at bounding box center [1003, 210] width 0 height 0
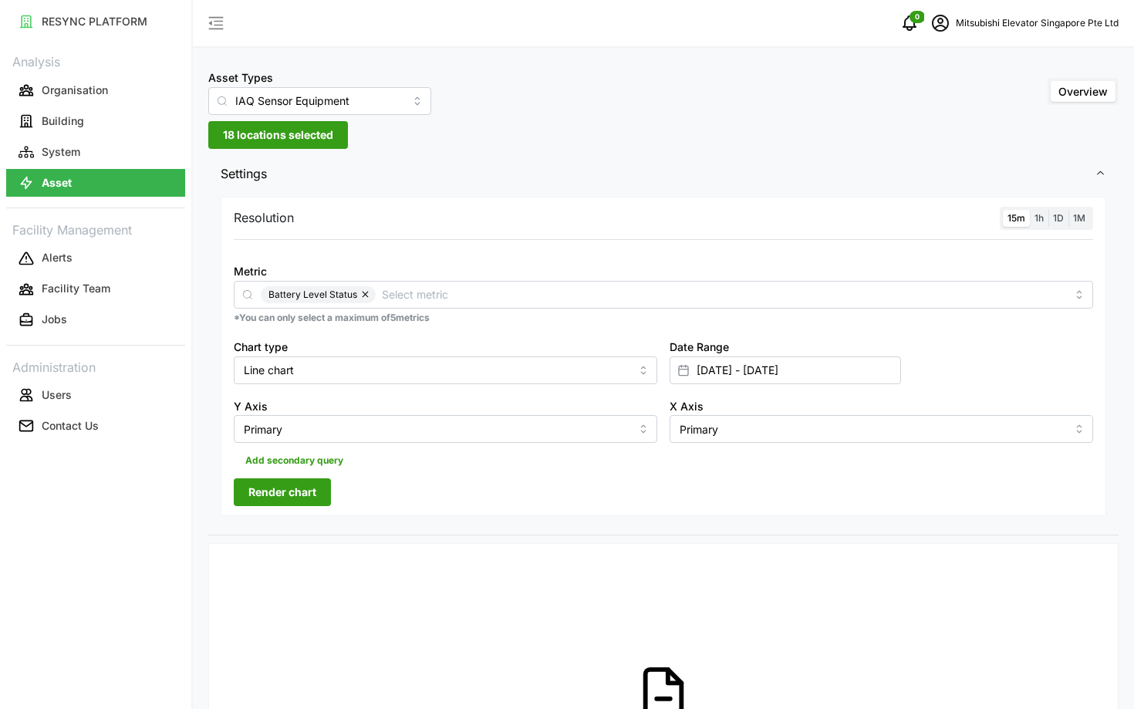
click at [250, 497] on span "Render chart" at bounding box center [282, 492] width 68 height 26
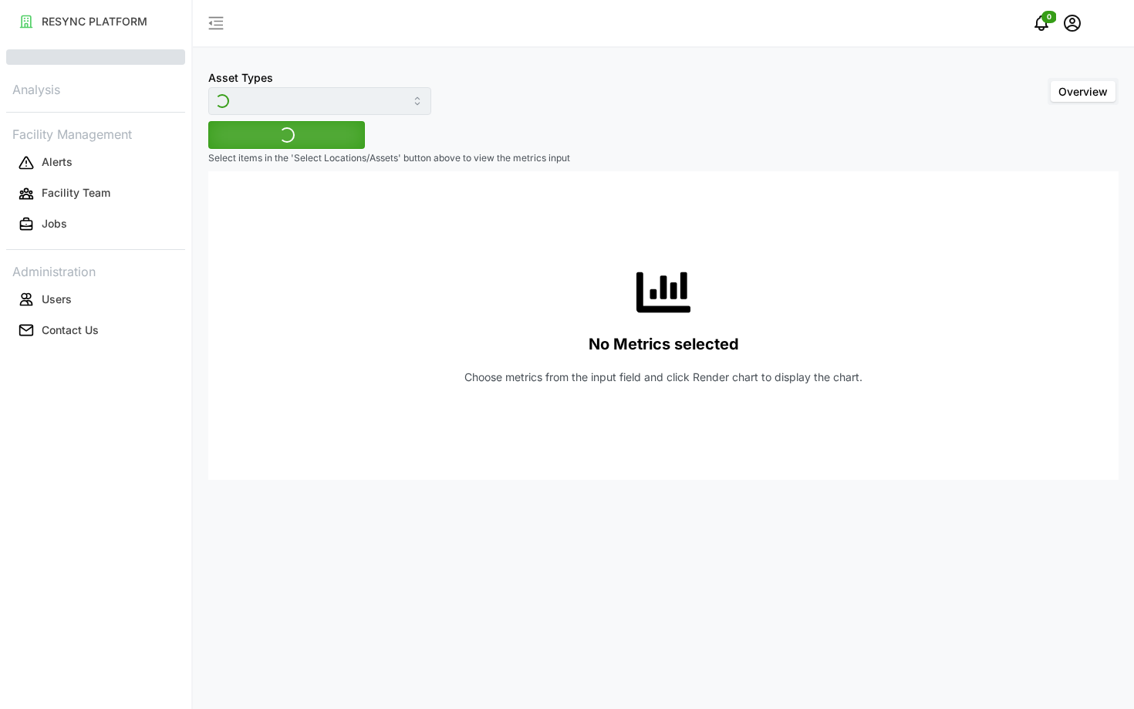
type input "IAQ Sensor Equipment"
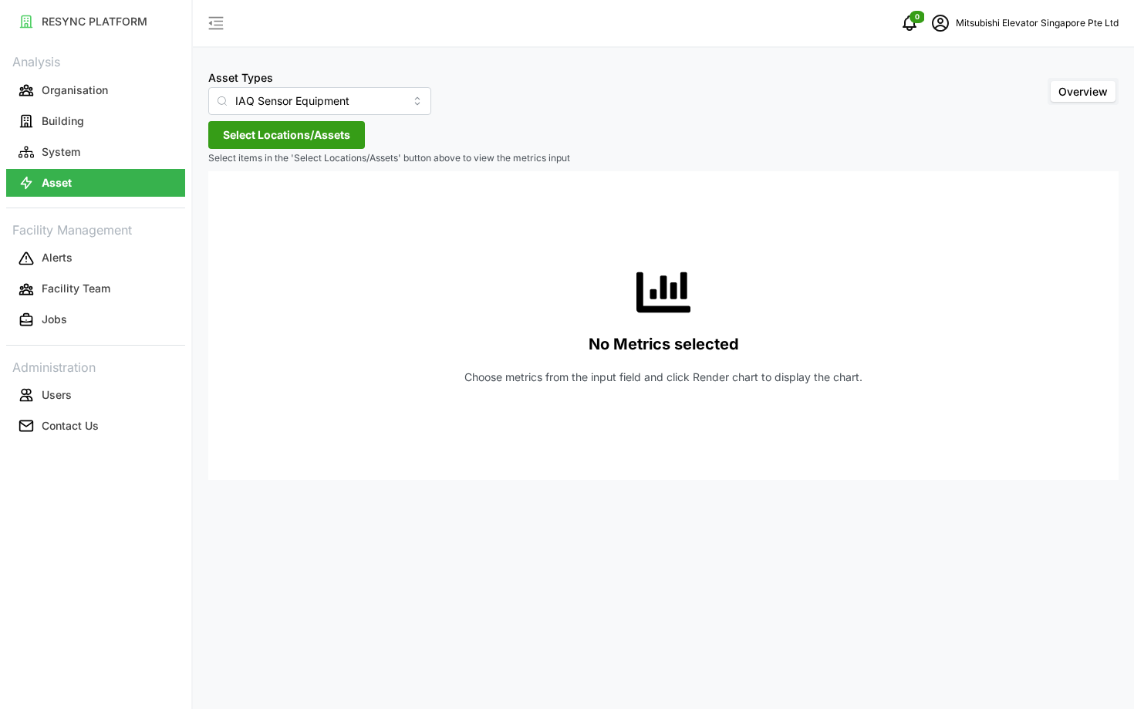
click at [299, 140] on span "Select Locations/Assets" at bounding box center [286, 135] width 127 height 26
click at [219, 204] on div "MESP" at bounding box center [315, 191] width 215 height 72
click at [242, 204] on span "Select MESP" at bounding box center [247, 206] width 10 height 10
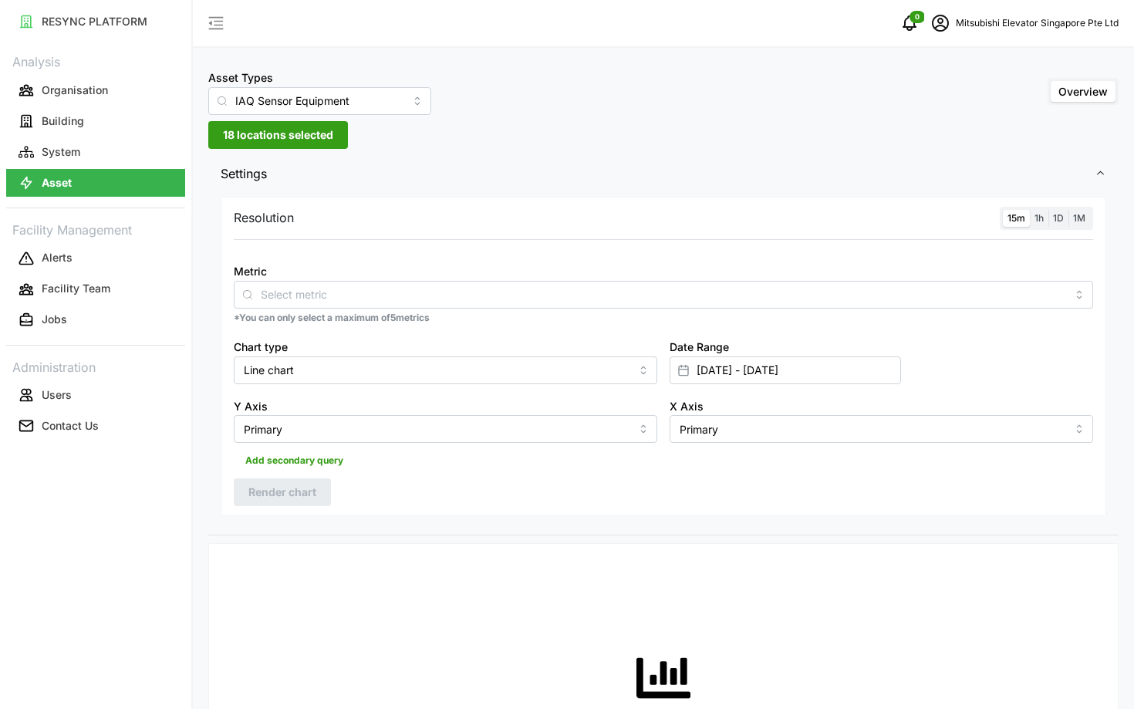
click at [471, 317] on p "*You can only select a maximum of 5 metrics" at bounding box center [663, 318] width 859 height 13
click at [432, 306] on div at bounding box center [663, 295] width 859 height 28
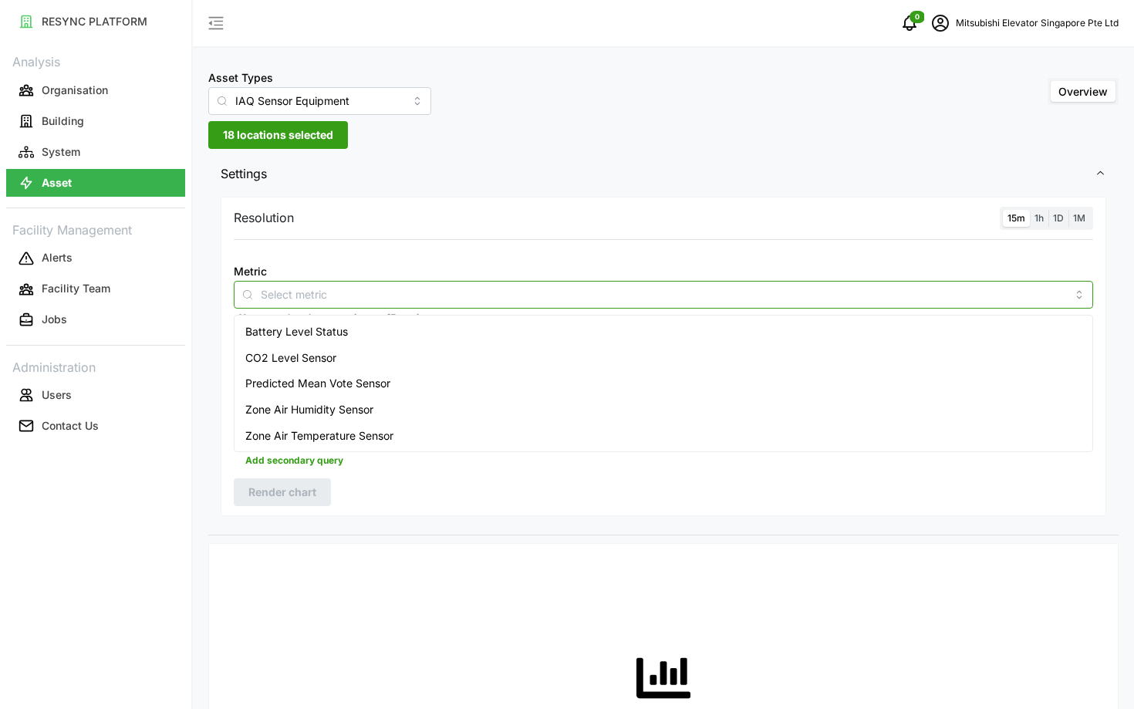
click at [395, 330] on div "Battery Level Status" at bounding box center [664, 332] width 852 height 26
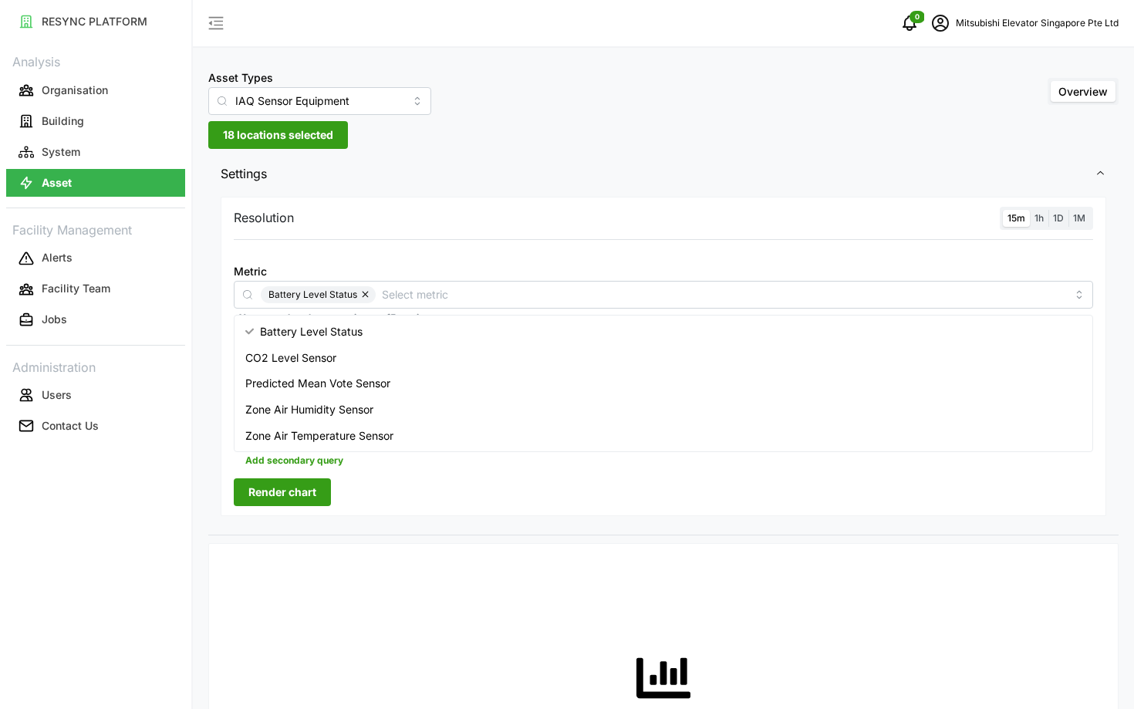
click at [319, 500] on button "Render chart" at bounding box center [282, 492] width 97 height 28
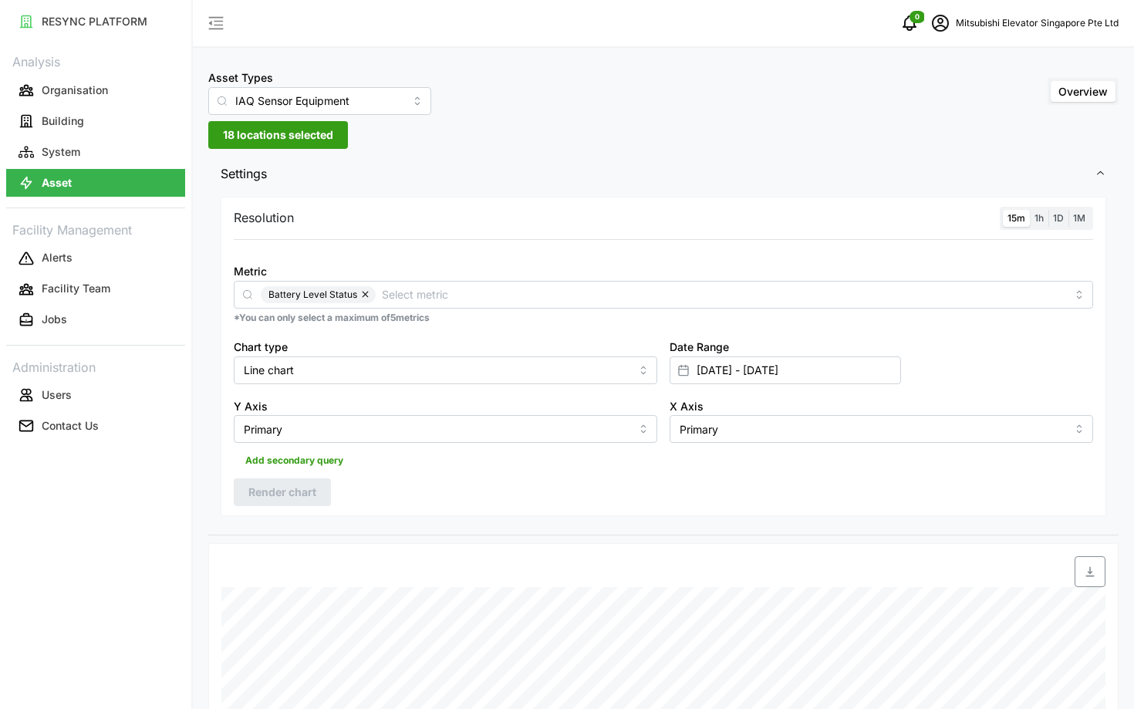
scroll to position [461, 0]
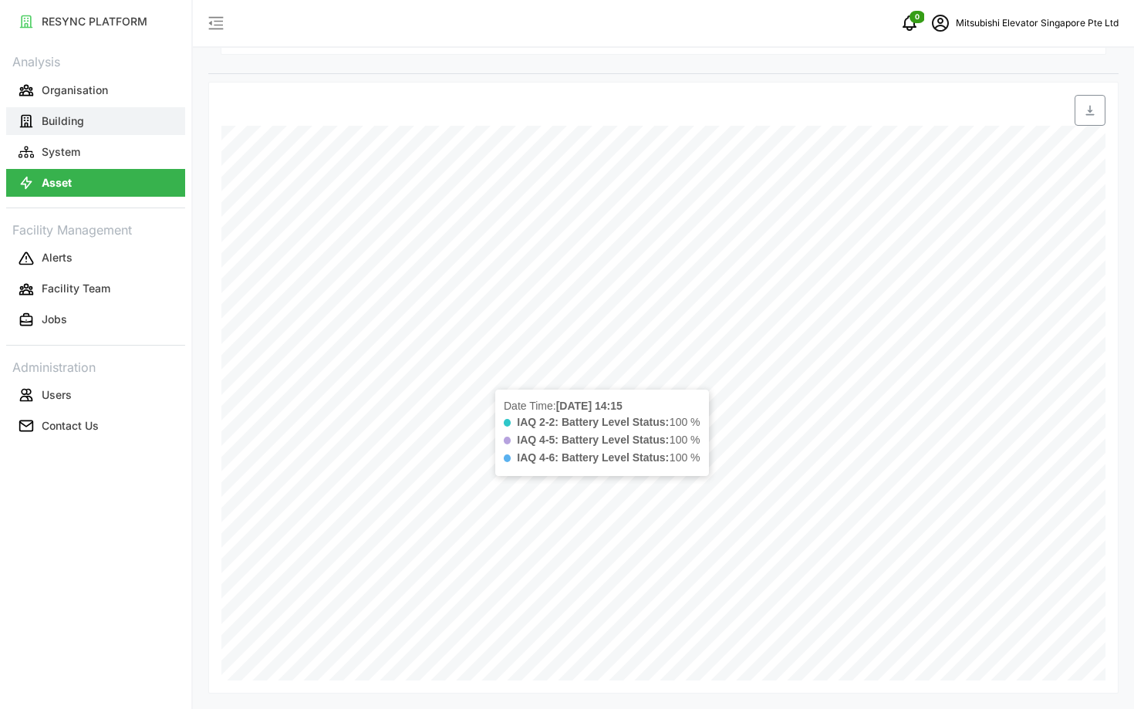
click at [62, 117] on p "Building" at bounding box center [63, 120] width 42 height 15
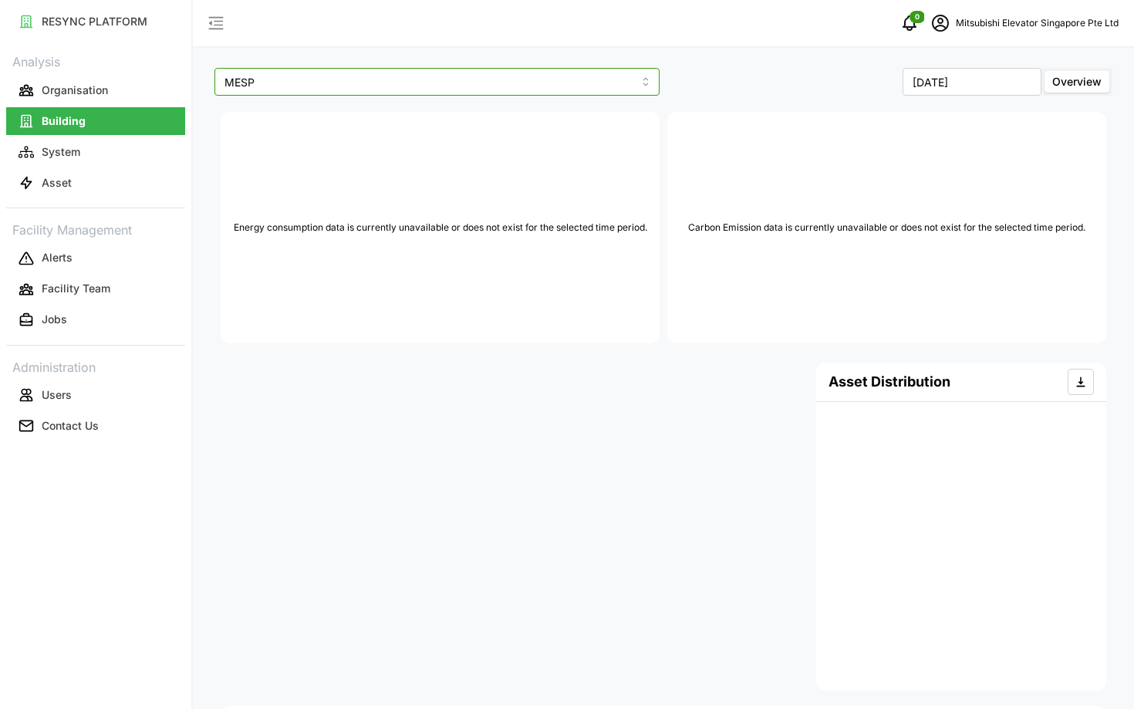
click at [434, 75] on input "MESP" at bounding box center [436, 82] width 445 height 28
click at [393, 113] on div "MESP" at bounding box center [436, 119] width 437 height 26
type input "MESP"
click at [92, 96] on p "Organisation" at bounding box center [75, 90] width 66 height 15
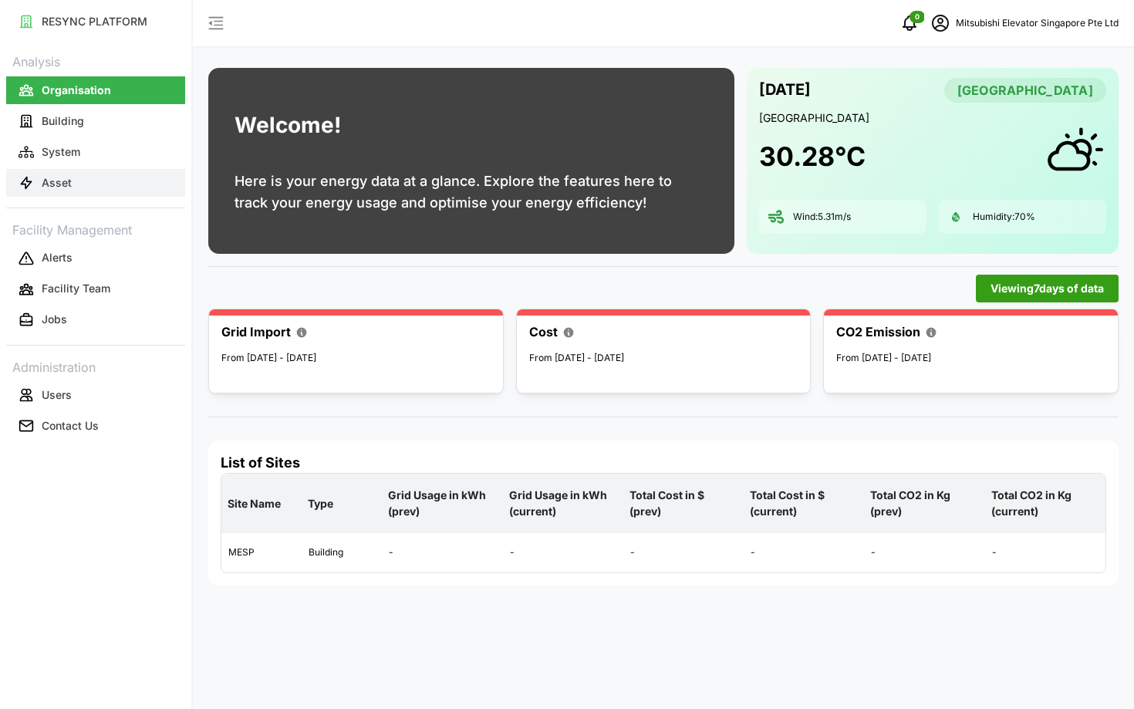
click at [123, 180] on button "Asset" at bounding box center [95, 183] width 179 height 28
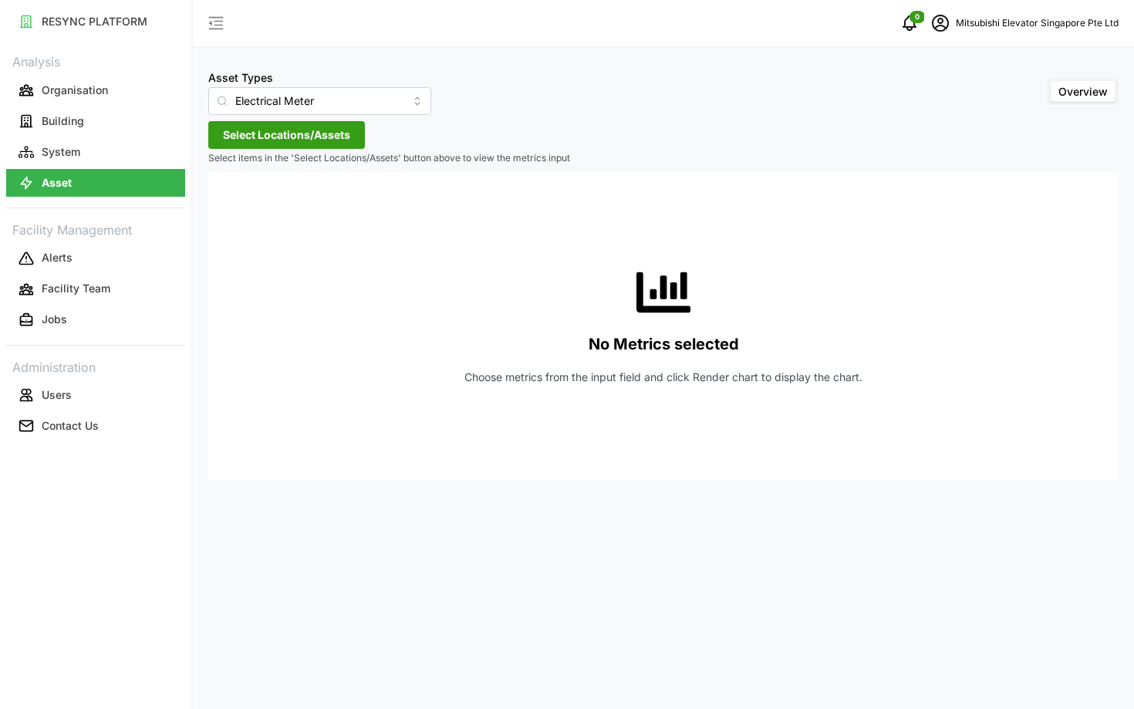
click at [313, 137] on span "Select Locations/Assets" at bounding box center [286, 135] width 127 height 26
click at [227, 201] on polyline at bounding box center [228, 204] width 3 height 6
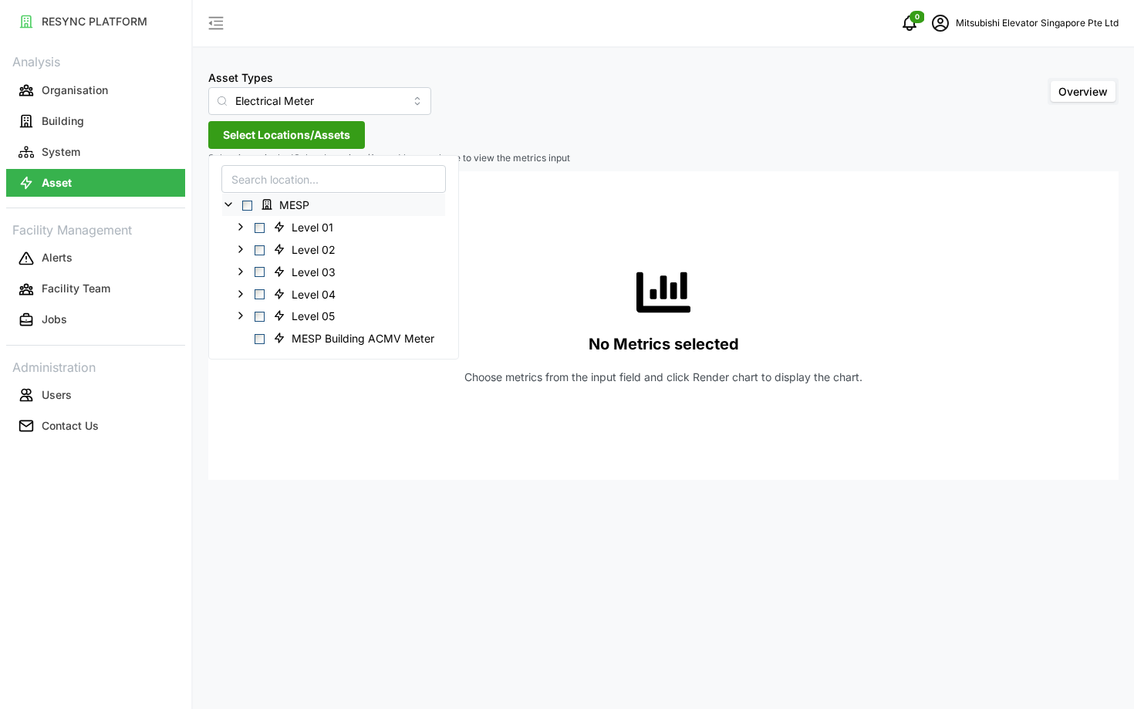
click at [248, 211] on div "MESP" at bounding box center [333, 205] width 223 height 22
click at [260, 315] on span "Select Level 05" at bounding box center [260, 317] width 10 height 10
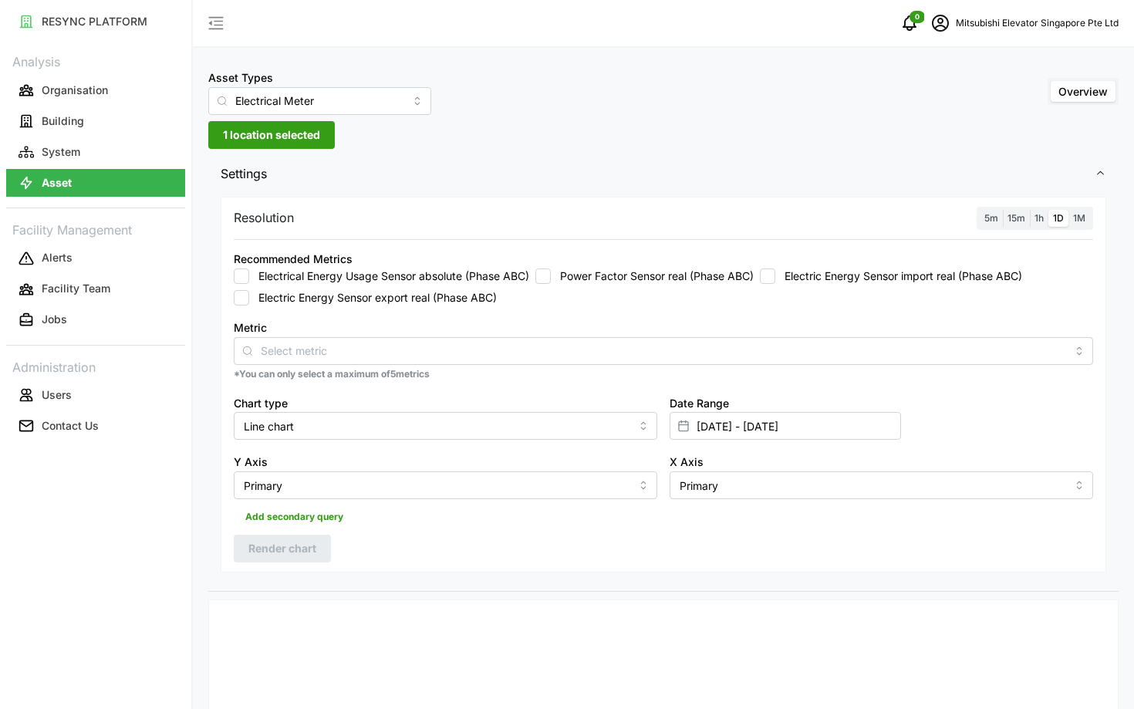
click at [564, 295] on div "Electrical Energy Usage Sensor absolute (Phase ABC) Power Factor Sensor real (P…" at bounding box center [663, 286] width 859 height 37
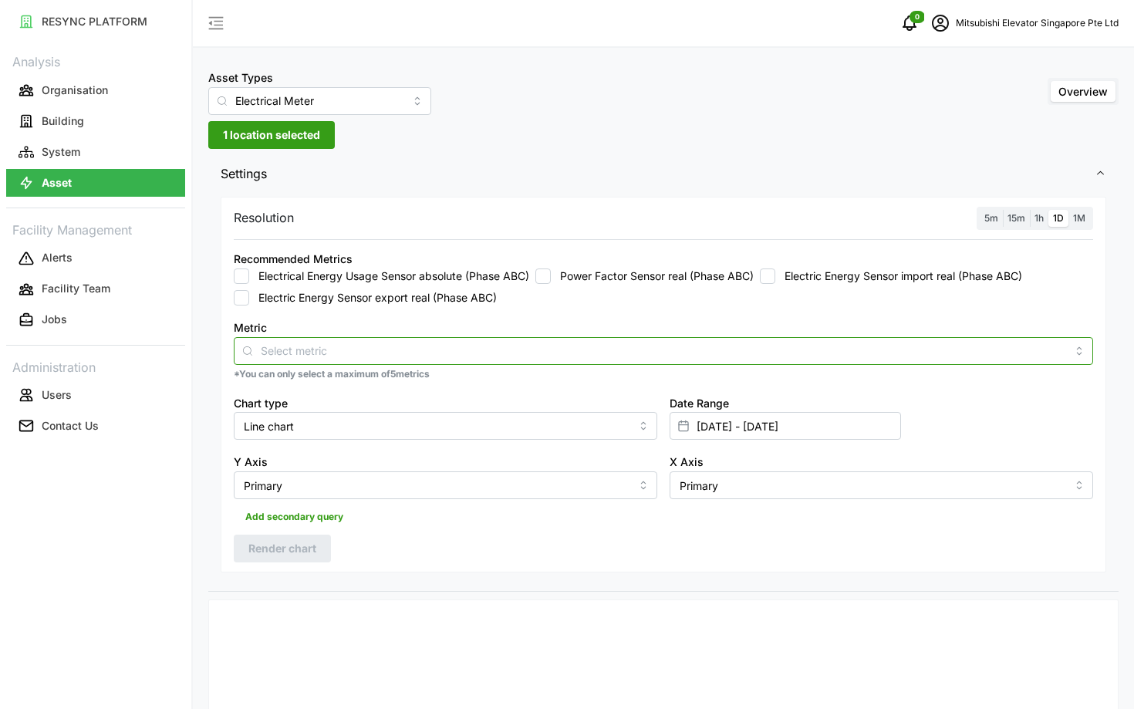
click at [555, 364] on div at bounding box center [663, 351] width 859 height 28
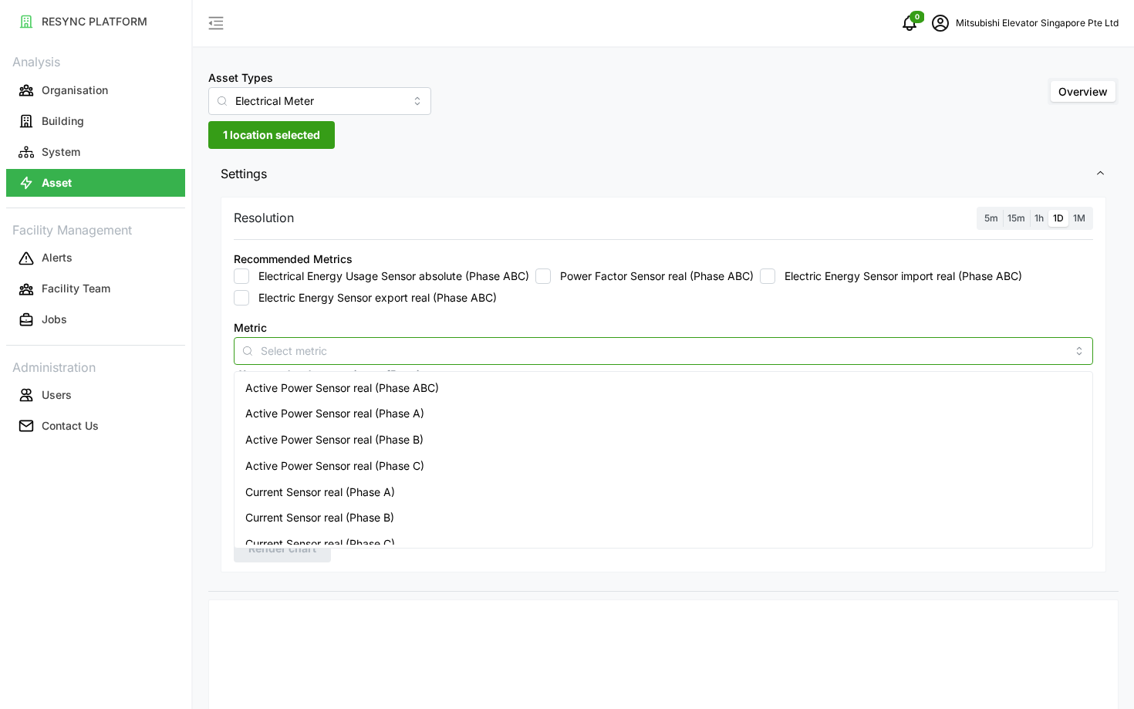
click at [541, 386] on div "Active Power Sensor real (Phase ABC)" at bounding box center [664, 388] width 852 height 26
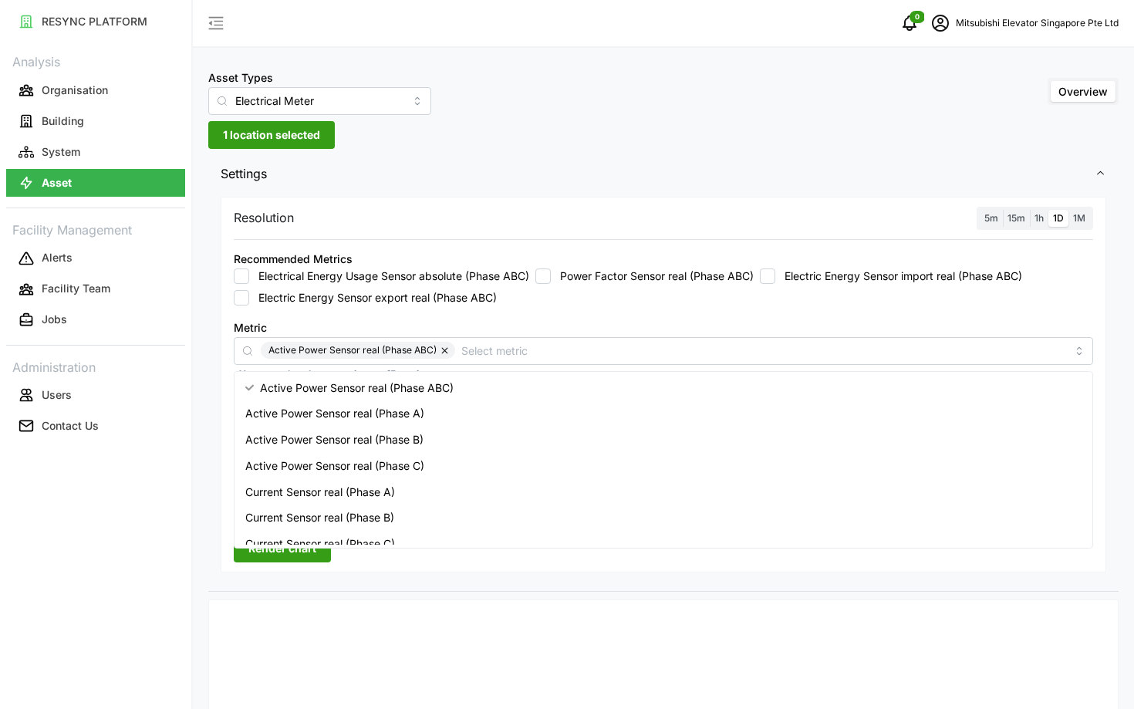
click at [990, 224] on label "5m" at bounding box center [991, 219] width 23 height 18
click at [980, 210] on input "5m" at bounding box center [980, 210] width 0 height 0
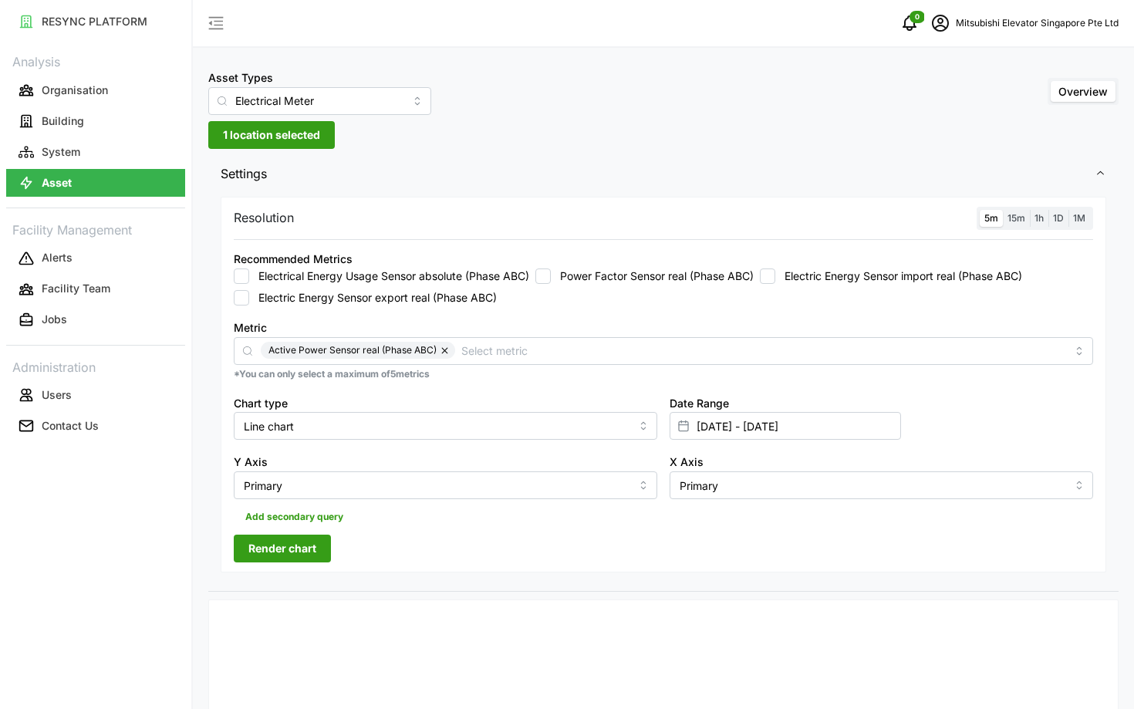
click at [318, 542] on button "Render chart" at bounding box center [282, 549] width 97 height 28
click at [285, 139] on span "1 location selected" at bounding box center [271, 135] width 97 height 26
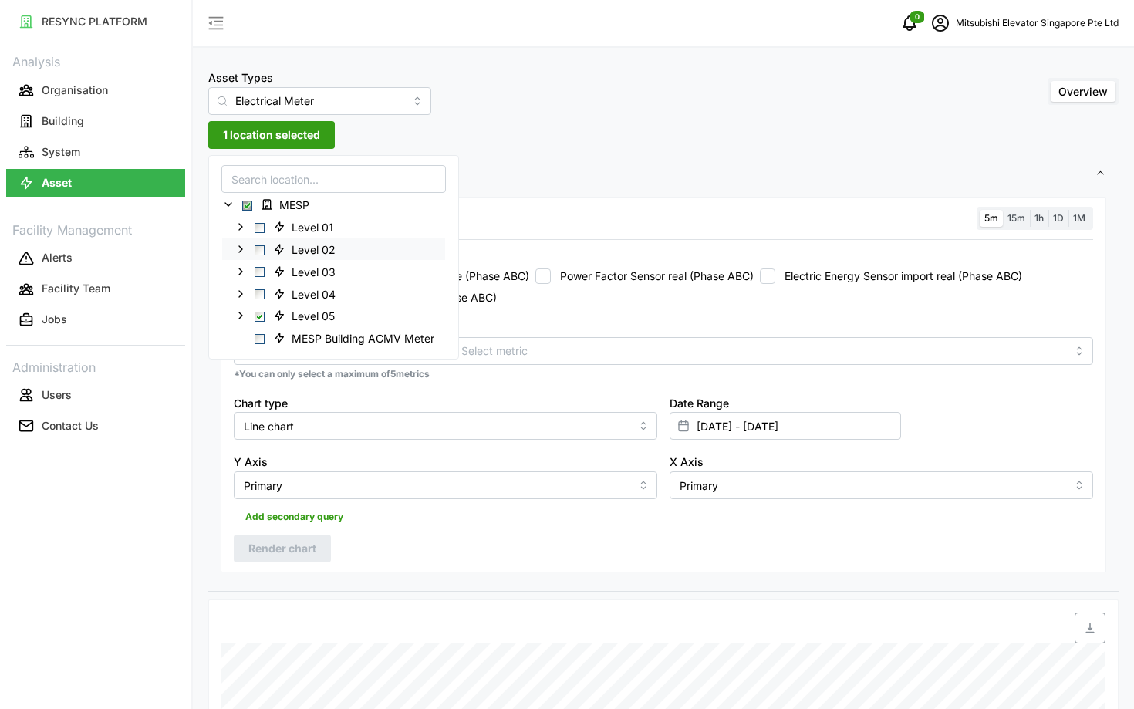
click at [260, 246] on span "Select Level 02" at bounding box center [260, 250] width 10 height 10
click at [260, 268] on span "Select Level 03" at bounding box center [260, 272] width 10 height 10
click at [260, 293] on span "Select Level 04" at bounding box center [260, 294] width 10 height 10
click at [262, 230] on span "Select Level 01" at bounding box center [260, 228] width 10 height 10
click at [275, 537] on span "Render chart" at bounding box center [282, 548] width 68 height 26
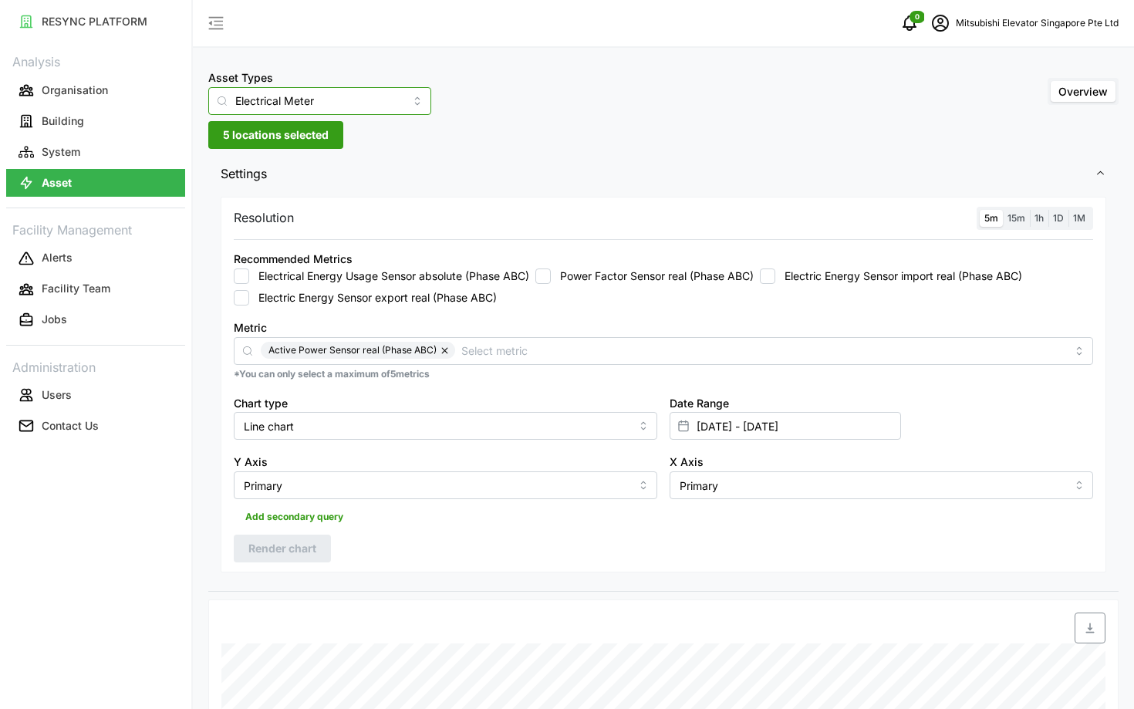
click at [301, 100] on input "Electrical Meter" at bounding box center [319, 101] width 223 height 28
click at [283, 169] on span "Fan Coil Unit" at bounding box center [251, 163] width 63 height 17
type input "Fan Coil Unit"
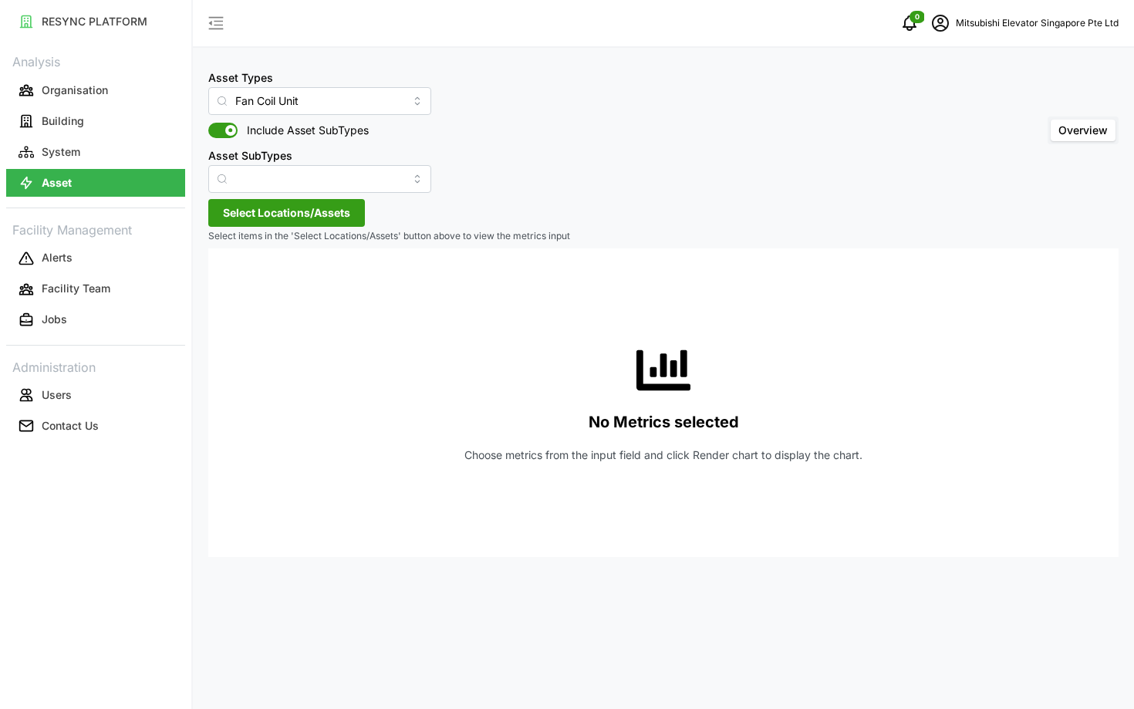
click at [255, 205] on span "Select Locations/Assets" at bounding box center [286, 213] width 127 height 26
click at [244, 284] on span "Select MESP" at bounding box center [247, 284] width 10 height 10
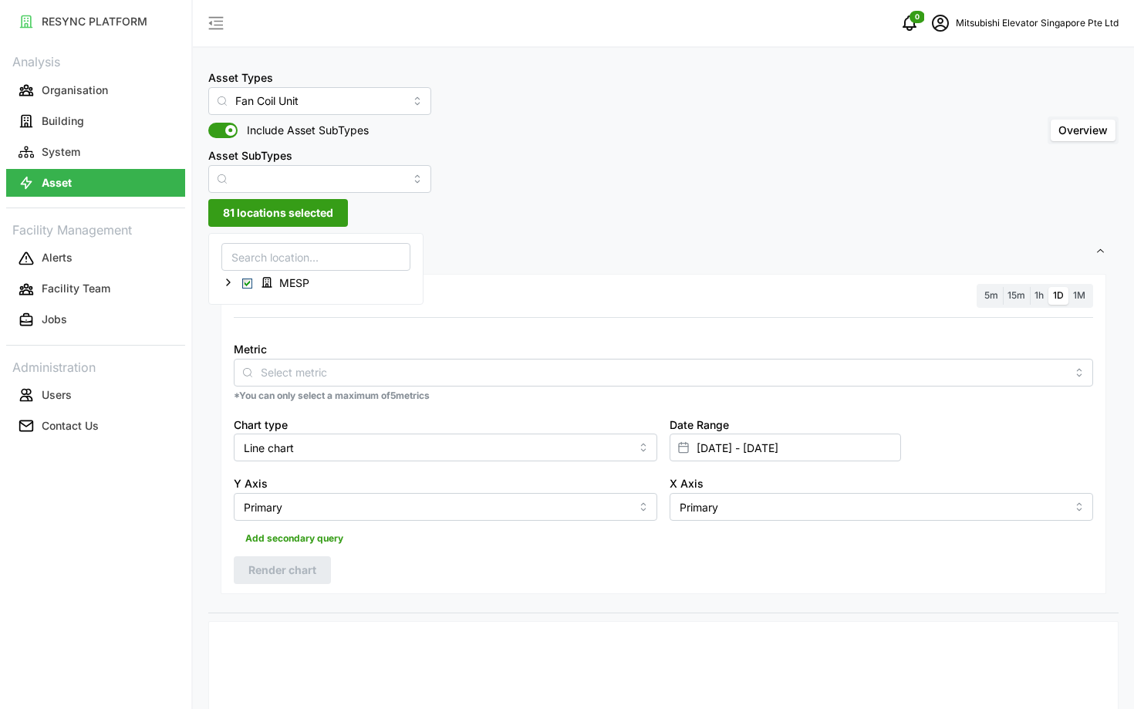
click at [333, 354] on div "Metric" at bounding box center [663, 362] width 859 height 47
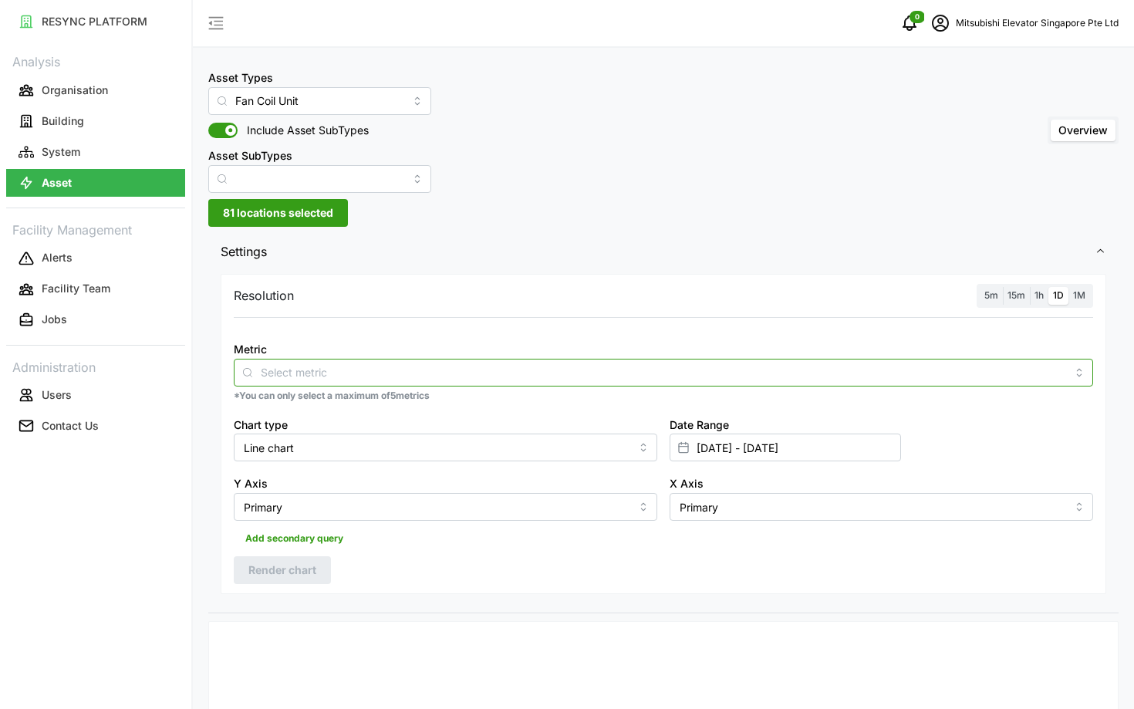
click at [329, 363] on div at bounding box center [663, 373] width 859 height 28
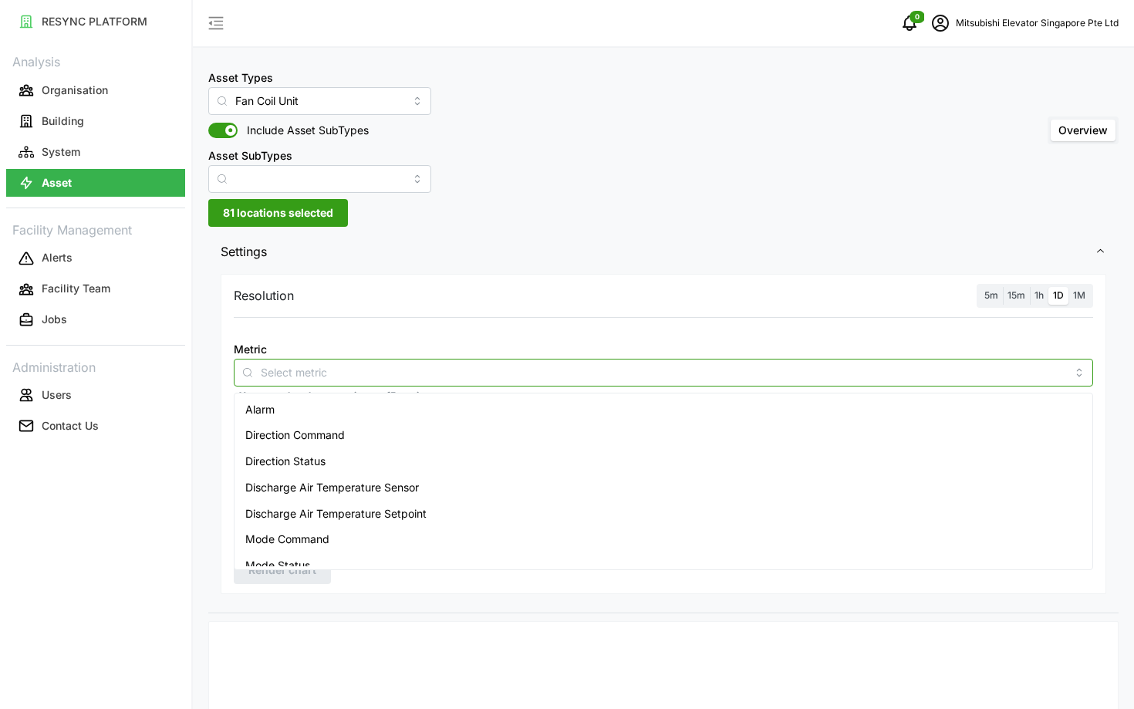
scroll to position [142, 0]
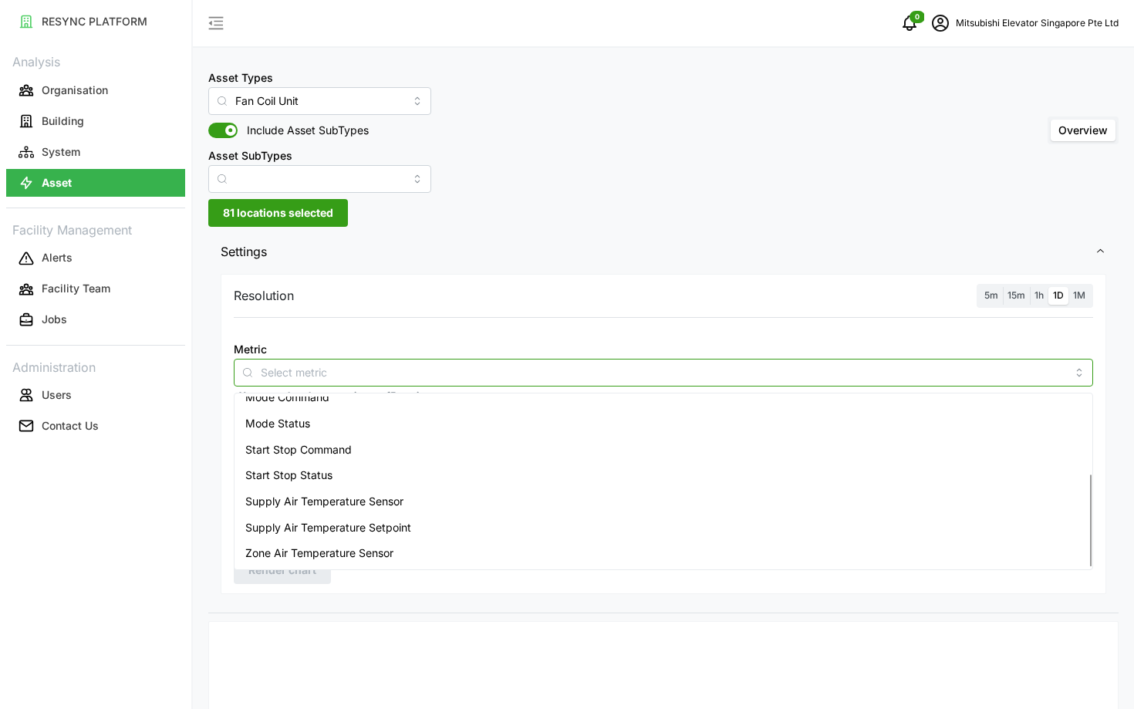
click at [289, 502] on span "Supply Air Temperature Sensor" at bounding box center [324, 501] width 158 height 17
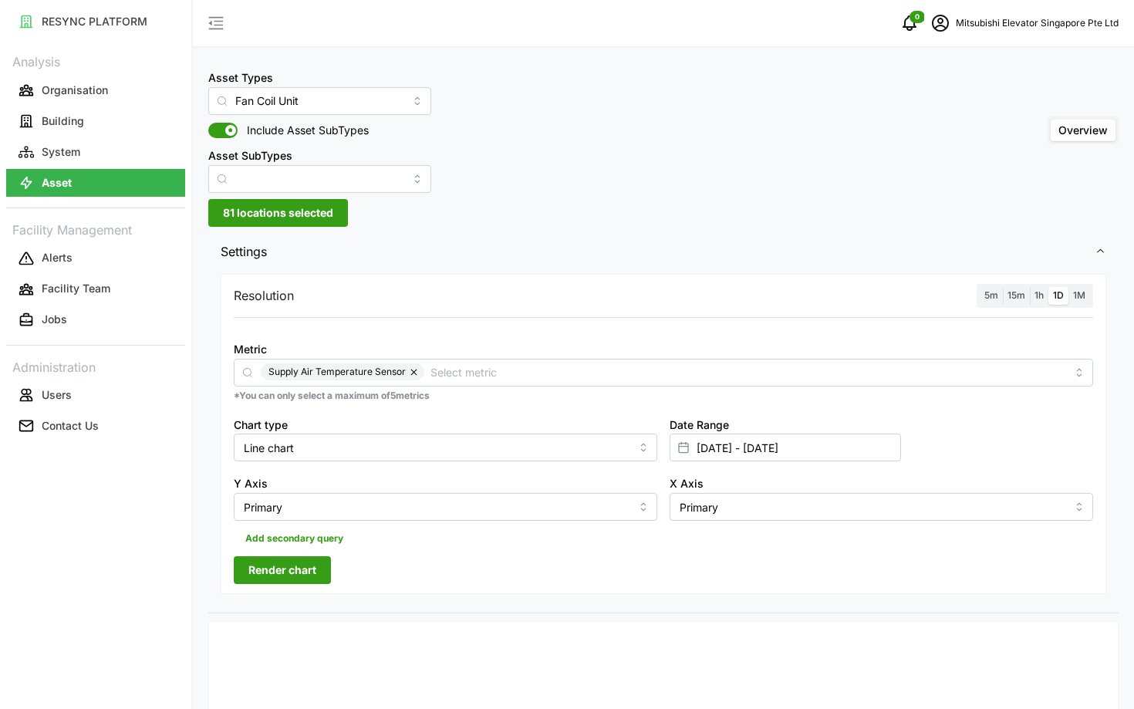
click at [247, 582] on button "Render chart" at bounding box center [282, 570] width 97 height 28
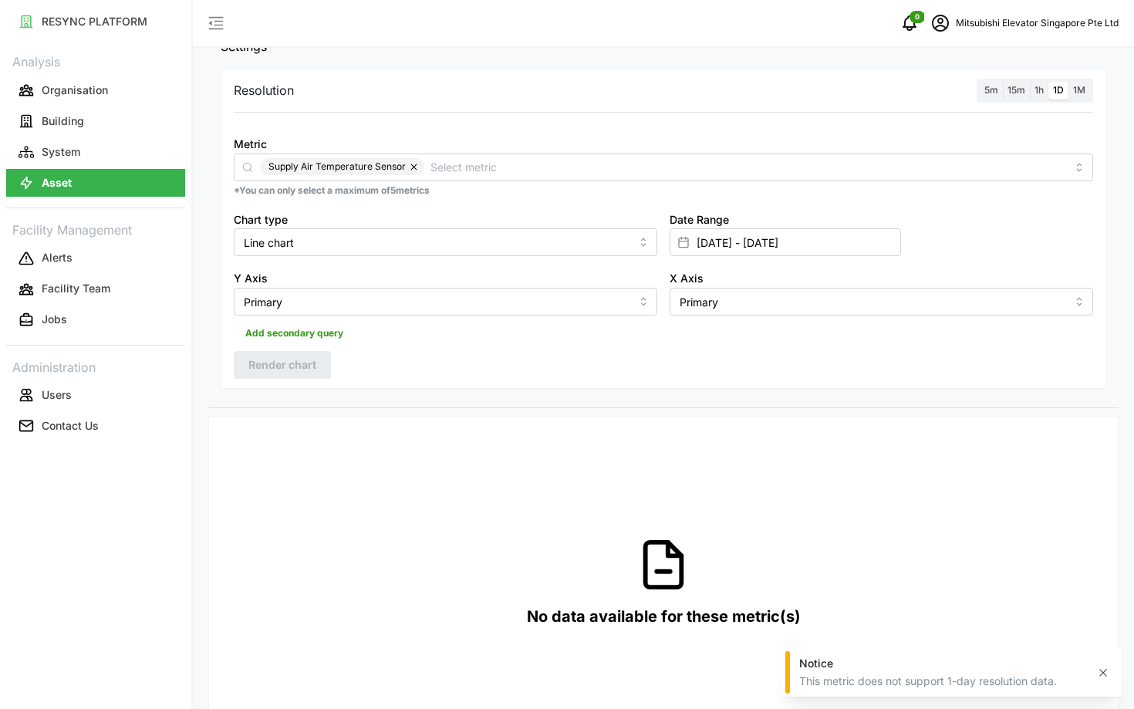
scroll to position [0, 0]
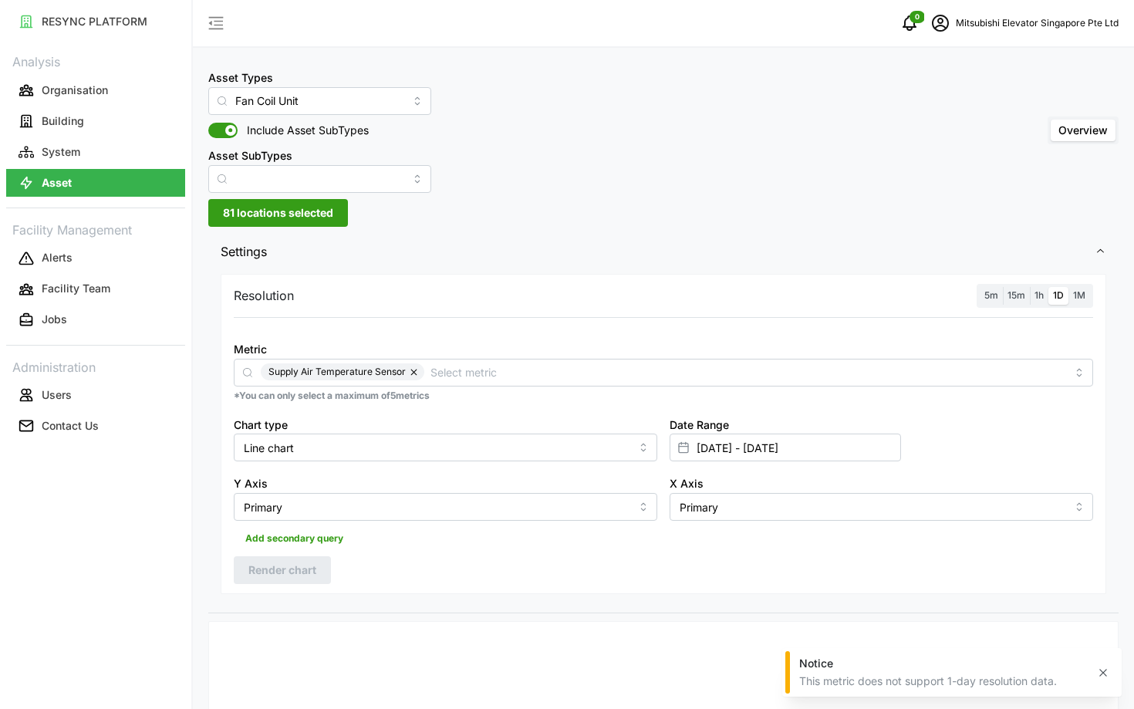
click at [995, 299] on span "5m" at bounding box center [991, 295] width 14 height 12
click at [980, 287] on input "5m" at bounding box center [980, 287] width 0 height 0
click at [306, 555] on div "Resolution 5m 15m 1h 1D 1M Metric Supply Air Temperature Sensor *You can only s…" at bounding box center [664, 434] width 886 height 320
click at [290, 569] on span "Render chart" at bounding box center [282, 570] width 68 height 26
